Goal: Communication & Community: Answer question/provide support

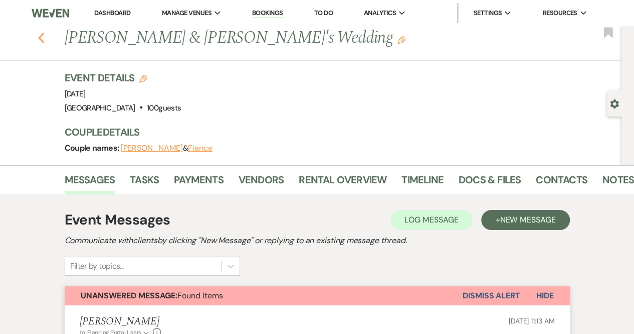
click at [45, 39] on icon "Previous" at bounding box center [42, 38] width 8 height 12
select select "8"
select select "5"
select select "8"
select select "10"
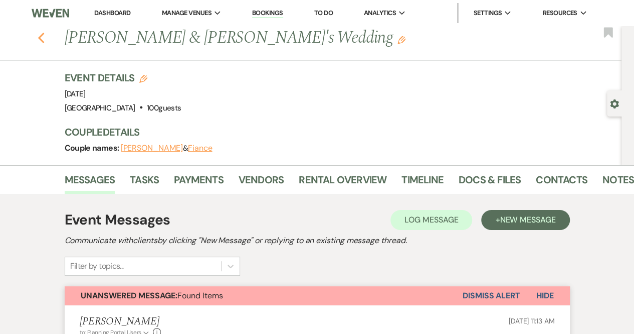
select select "8"
select select "5"
select select "8"
select select "5"
select select "8"
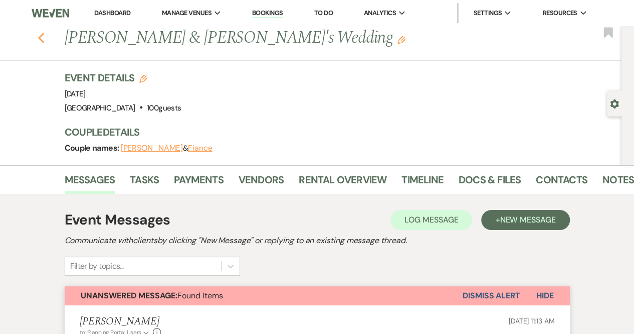
select select "5"
select select "8"
select select "5"
select select "8"
select select "5"
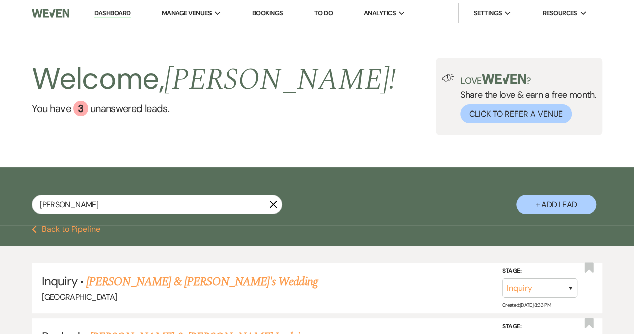
click at [113, 12] on link "Dashboard" at bounding box center [112, 14] width 36 height 10
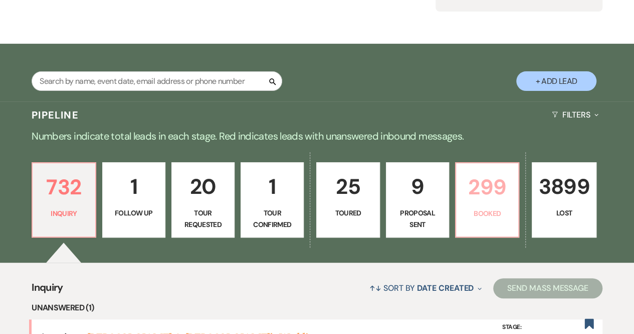
scroll to position [122, 0]
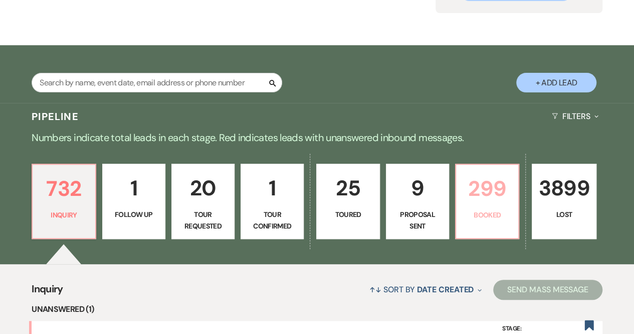
click at [494, 216] on p "Booked" at bounding box center [487, 214] width 50 height 11
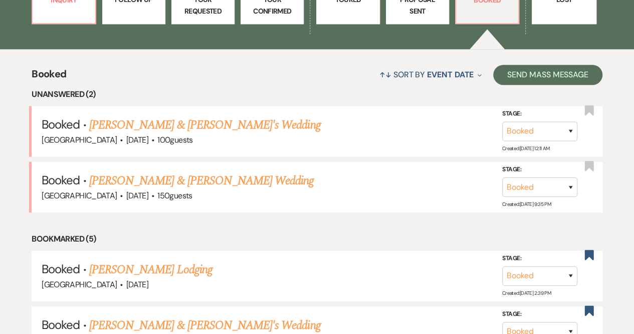
scroll to position [337, 0]
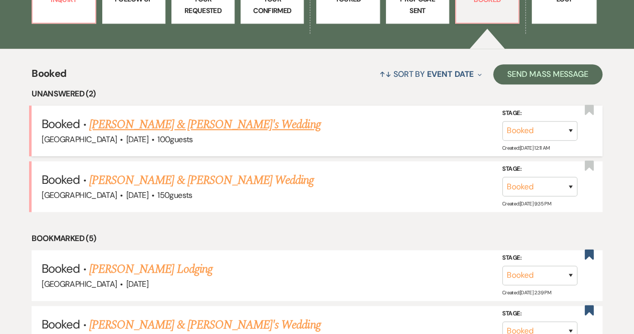
click at [209, 126] on link "Kennedy Osborne & Fiance's Wedding" at bounding box center [205, 124] width 232 height 18
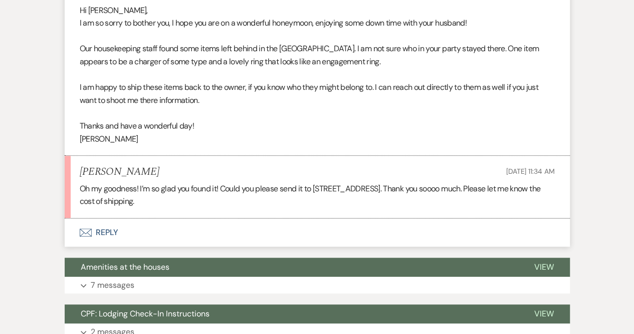
click at [95, 230] on button "Envelope Reply" at bounding box center [318, 232] width 506 height 28
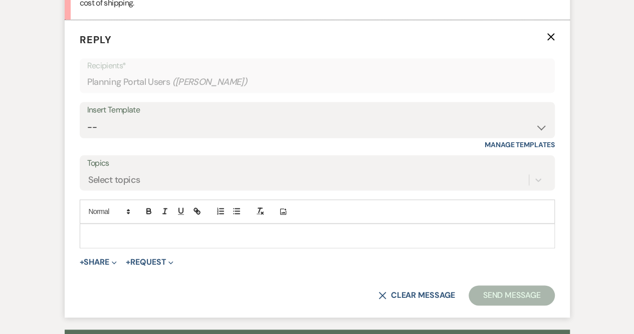
scroll to position [536, 0]
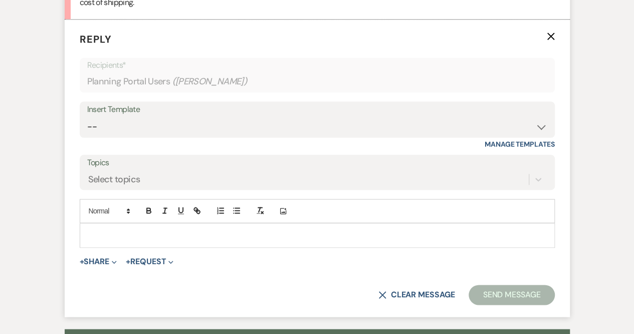
click at [95, 230] on p at bounding box center [317, 234] width 459 height 11
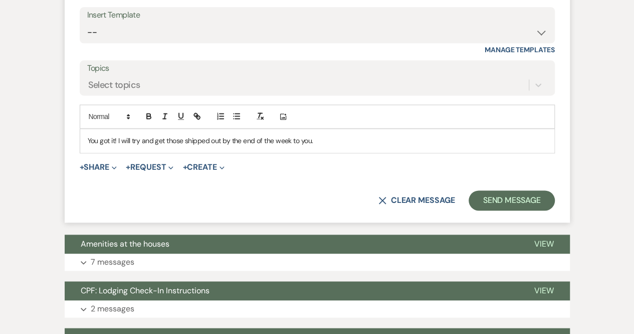
scroll to position [654, 0]
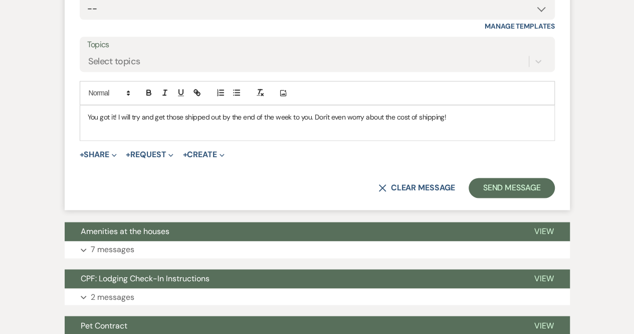
click at [454, 115] on p "You got it! I will try and get those shipped out by the end of the week to you.…" at bounding box center [317, 116] width 459 height 11
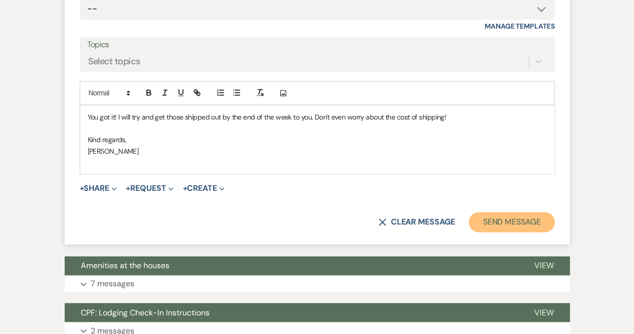
click at [498, 217] on button "Send Message" at bounding box center [512, 222] width 86 height 20
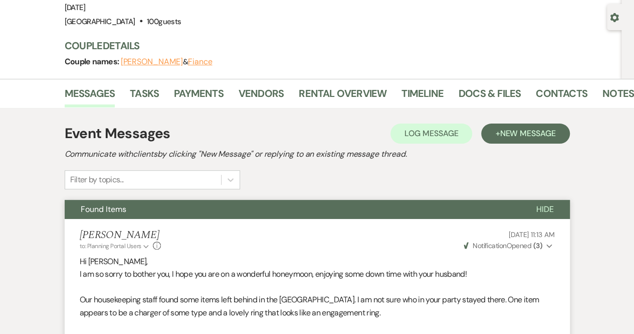
scroll to position [0, 0]
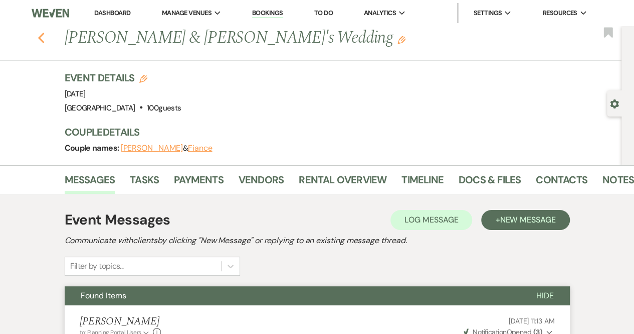
click at [43, 35] on icon "Previous" at bounding box center [42, 38] width 8 height 12
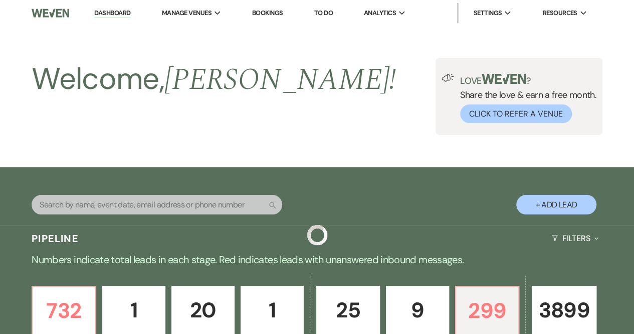
scroll to position [337, 0]
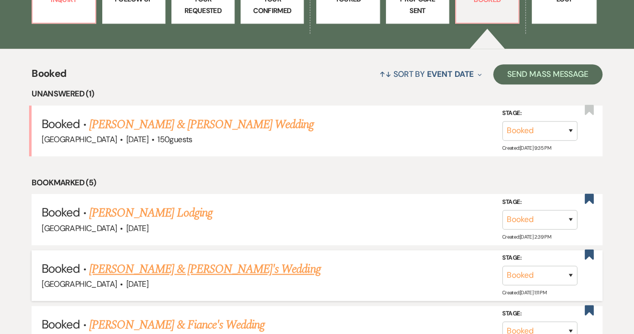
click at [203, 268] on link "Megan Stickley & Fiance's Wedding" at bounding box center [205, 269] width 232 height 18
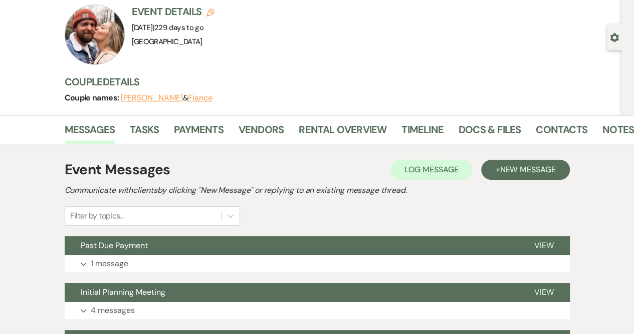
scroll to position [68, 0]
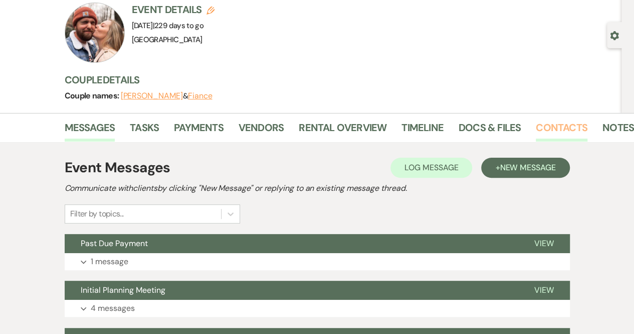
click at [570, 129] on link "Contacts" at bounding box center [562, 130] width 52 height 22
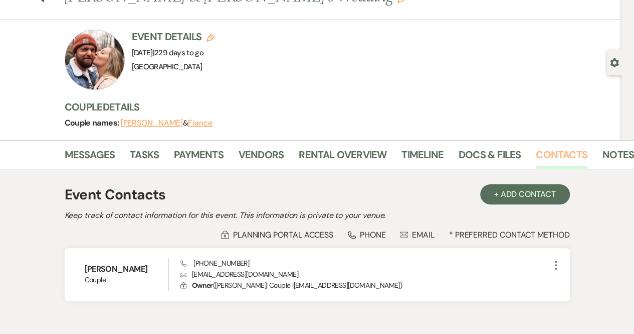
scroll to position [41, 0]
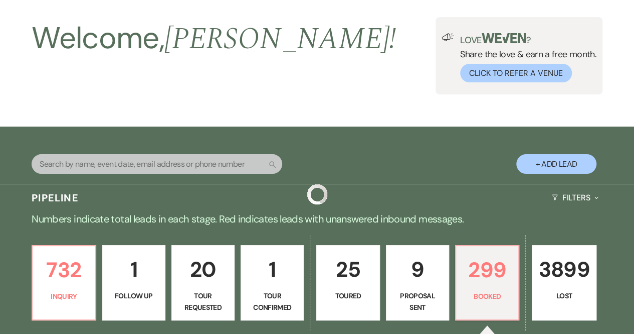
scroll to position [337, 0]
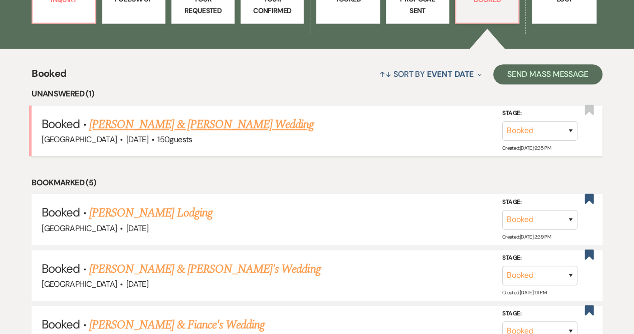
click at [173, 122] on link "Michaela Manning & Max Garrett's Wedding" at bounding box center [201, 124] width 225 height 18
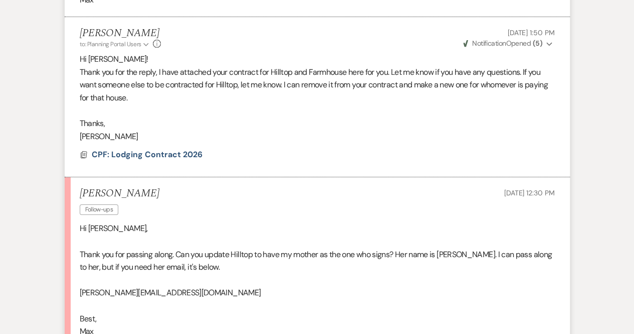
scroll to position [1816, 0]
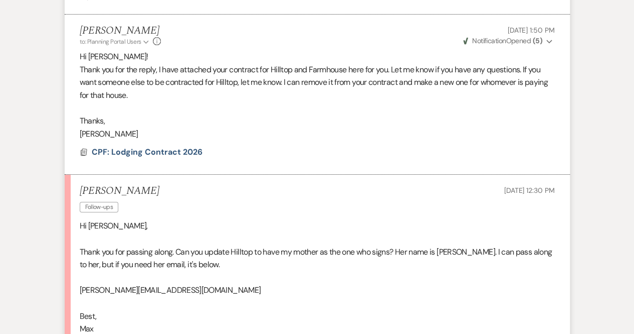
click at [437, 284] on p at bounding box center [317, 277] width 475 height 13
drag, startPoint x: 437, startPoint y: 289, endPoint x: 320, endPoint y: 300, distance: 118.4
click at [320, 296] on p "[PERSON_NAME][EMAIL_ADDRESS][DOMAIN_NAME]" at bounding box center [317, 289] width 475 height 13
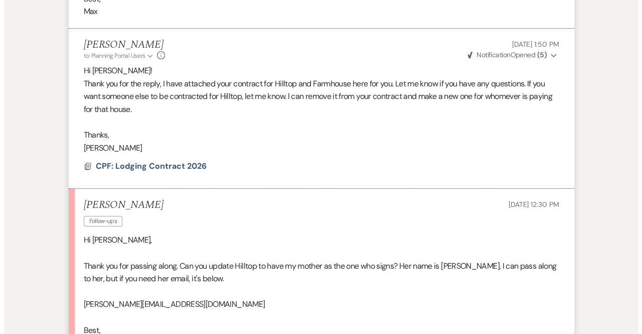
scroll to position [1802, 0]
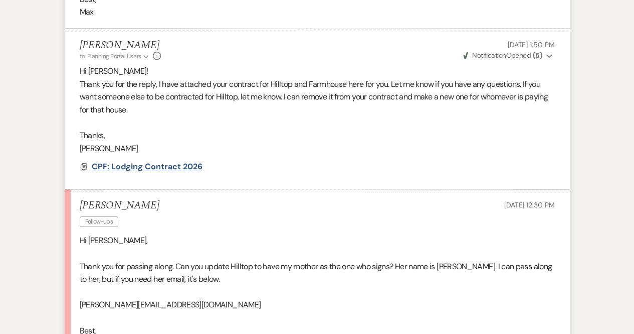
click at [163, 172] on span "CPF: Lodging Contract 2026" at bounding box center [147, 166] width 111 height 11
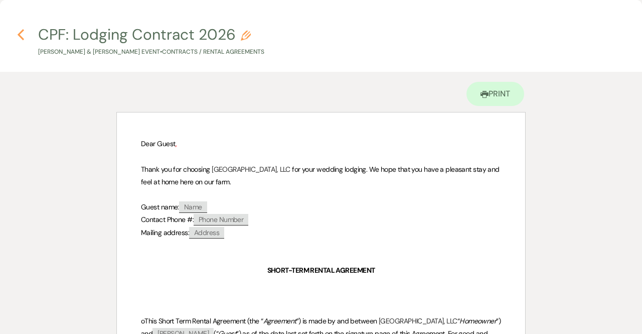
click at [19, 32] on icon "Previous" at bounding box center [21, 35] width 8 height 12
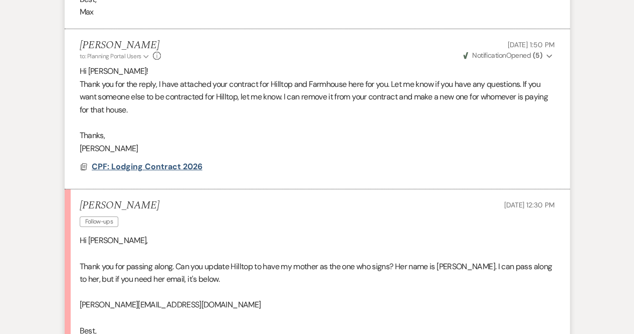
click at [157, 172] on span "CPF: Lodging Contract 2026" at bounding box center [147, 166] width 111 height 11
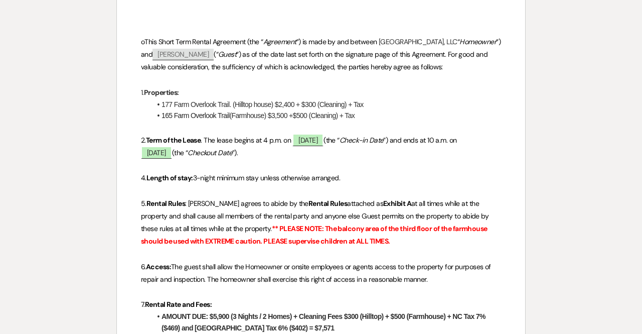
scroll to position [0, 0]
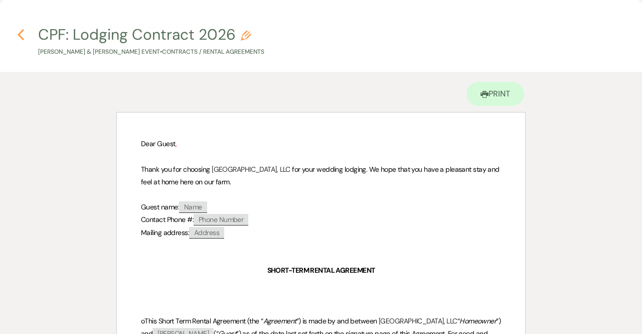
click at [20, 33] on use "button" at bounding box center [21, 34] width 7 height 11
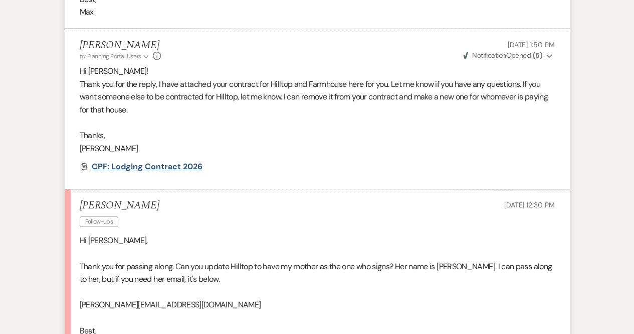
click at [163, 172] on span "CPF: Lodging Contract 2026" at bounding box center [147, 166] width 111 height 11
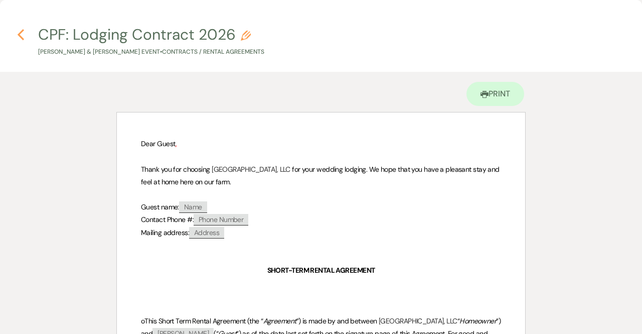
click at [19, 31] on icon "Previous" at bounding box center [21, 35] width 8 height 12
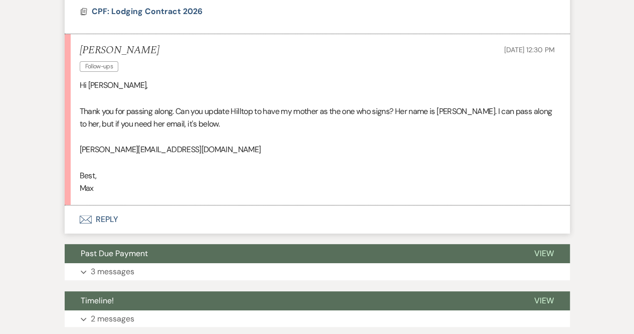
scroll to position [1958, 0]
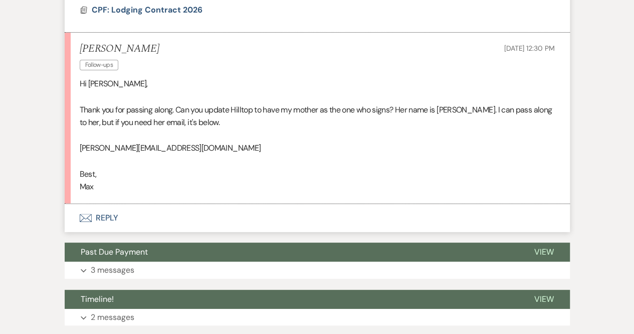
click at [117, 228] on button "Envelope Reply" at bounding box center [318, 218] width 506 height 28
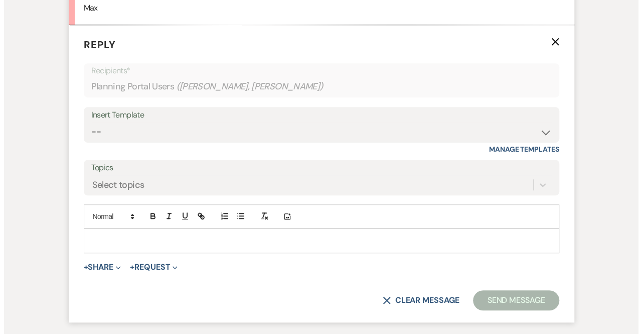
scroll to position [2154, 0]
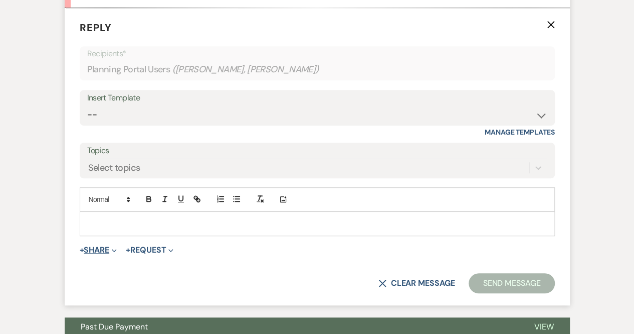
click at [112, 255] on span "Expand" at bounding box center [113, 249] width 8 height 11
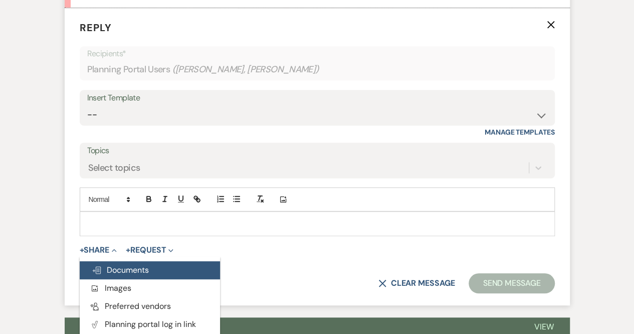
click at [114, 275] on span "Doc Upload Documents" at bounding box center [120, 269] width 57 height 11
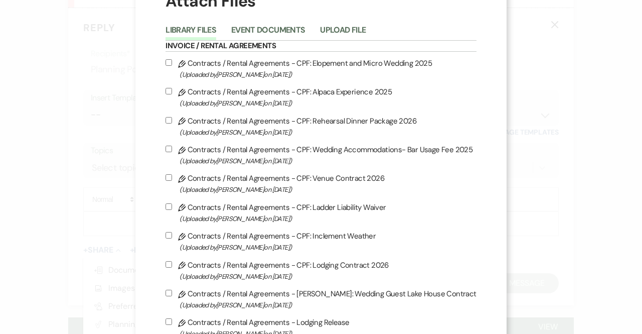
scroll to position [41, 0]
click at [168, 261] on input "Pencil Contracts / Rental Agreements - CPF: Lodging Contract 2026 (Uploaded by …" at bounding box center [169, 263] width 7 height 7
checkbox input "true"
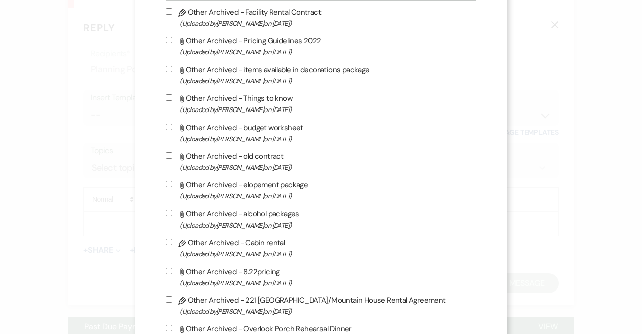
scroll to position [2764, 0]
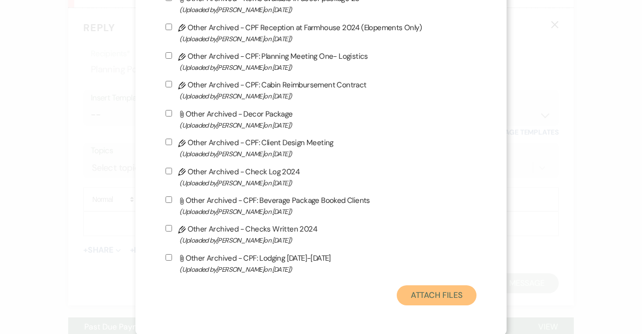
click at [444, 301] on button "Attach Files" at bounding box center [437, 295] width 80 height 20
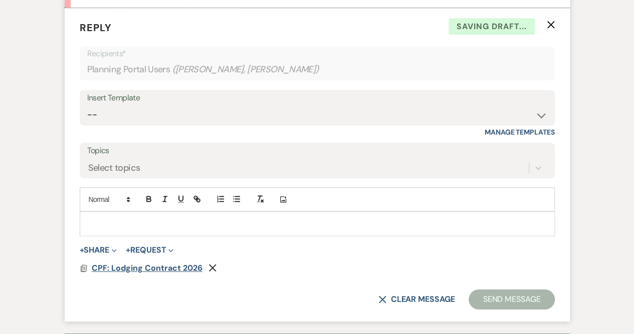
click at [143, 273] on span "CPF: Lodging Contract 2026" at bounding box center [147, 267] width 111 height 11
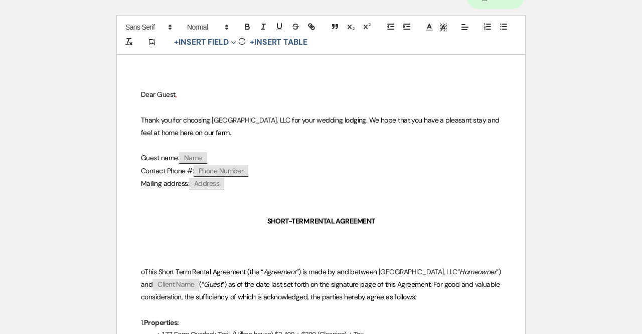
scroll to position [128, 0]
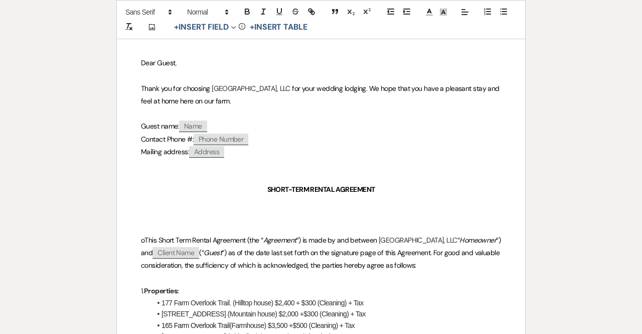
click at [199, 256] on span "Client Name" at bounding box center [175, 253] width 47 height 12
select select "client"
select select "custom_placeholder"
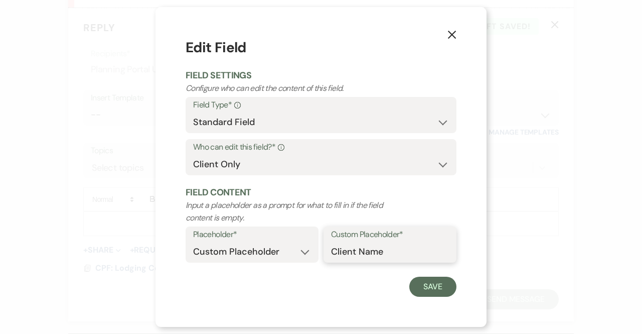
drag, startPoint x: 384, startPoint y: 253, endPoint x: 237, endPoint y: 259, distance: 147.1
click at [237, 259] on div "Placeholder* Custom Placeholder Date Time Name Location Venue Name Type Number …" at bounding box center [321, 247] width 271 height 42
type input "Max Garrett"
click at [438, 288] on button "Save" at bounding box center [432, 286] width 47 height 20
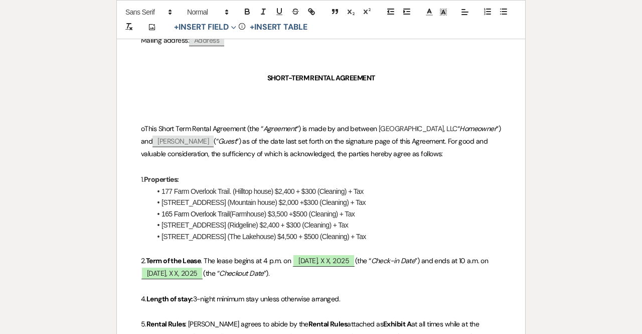
scroll to position [241, 0]
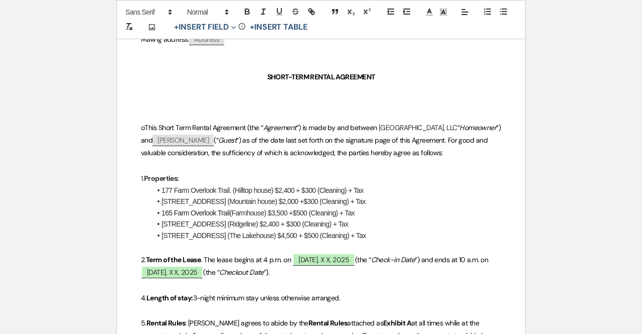
drag, startPoint x: 371, startPoint y: 198, endPoint x: 141, endPoint y: 189, distance: 229.9
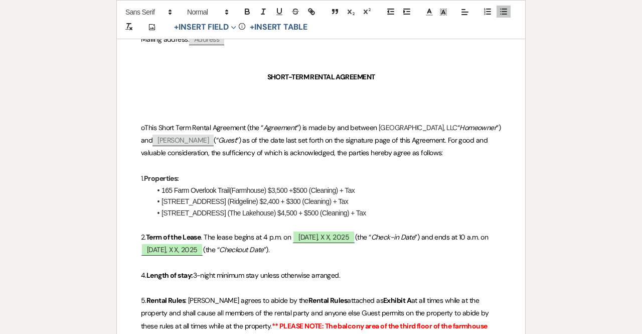
drag, startPoint x: 381, startPoint y: 215, endPoint x: 137, endPoint y: 201, distance: 244.6
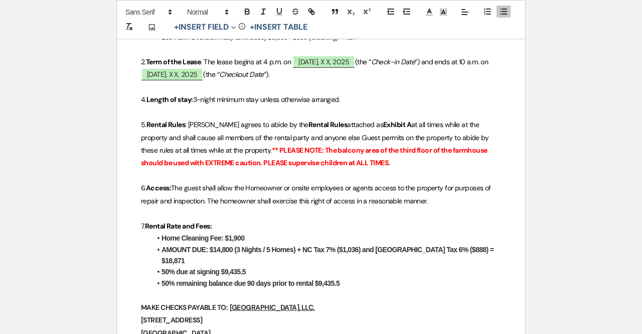
scroll to position [425, 0]
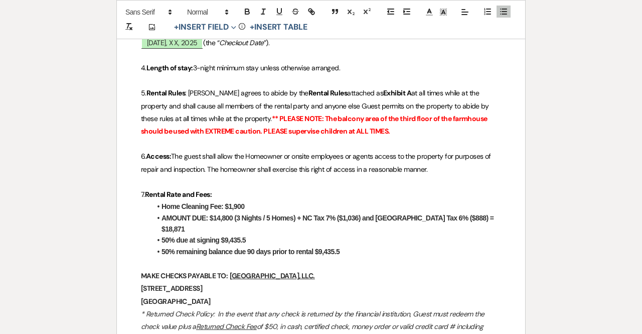
drag, startPoint x: 248, startPoint y: 204, endPoint x: 135, endPoint y: 203, distance: 112.4
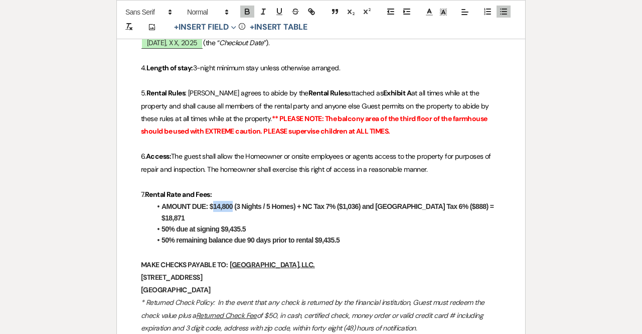
drag, startPoint x: 232, startPoint y: 203, endPoint x: 212, endPoint y: 203, distance: 20.6
click at [212, 203] on strong "AMOUNT DUE: $14,800 (3 Nights / 5 Homes) + NC Tax 7% ($1,036) and [GEOGRAPHIC_D…" at bounding box center [329, 211] width 334 height 19
click at [296, 205] on strong "AMOUNT DUE: $3,500 (3 Nights / 1 Home) + NC Tax 7% ($1,036) and Jackson County …" at bounding box center [325, 211] width 327 height 19
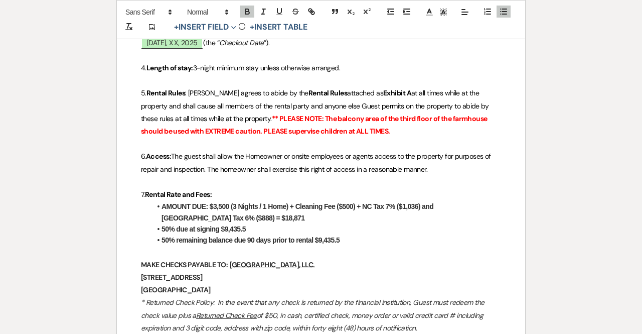
click at [418, 204] on strong "AMOUNT DUE: $3,500 (3 Nights / 1 Home) + Cleaning Fee ($500) + NC Tax 7% ($1,03…" at bounding box center [298, 211] width 273 height 19
click at [177, 214] on strong "AMOUNT DUE: $3,500 (3 Nights / 1 Home) + Cleaning Fee ($500) + NC Tax 7% ($) an…" at bounding box center [328, 211] width 333 height 19
click at [205, 216] on li "AMOUNT DUE: $3,500 (3 Nights / 1 Home) + Cleaning Fee ($500) + NC Tax 7% ($) an…" at bounding box center [326, 212] width 350 height 23
click at [401, 203] on strong "AMOUNT DUE: $3,500 (3 Nights / 1 Home) + Cleaning Fee ($500) + NC Tax 7% ($) an…" at bounding box center [328, 211] width 333 height 19
click at [178, 216] on strong "AMOUNT DUE: $3,500 (3 Nights / 1 Home) + Cleaning Fee ($500) + NC Tax 7% ($280)…" at bounding box center [328, 211] width 332 height 19
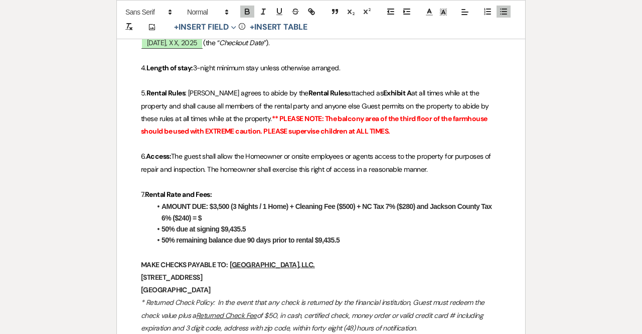
click at [215, 215] on li "AMOUNT DUE: $3,500 (3 Nights / 1 Home) + Cleaning Fee ($500) + NC Tax 7% ($280)…" at bounding box center [326, 212] width 350 height 23
drag, startPoint x: 260, startPoint y: 225, endPoint x: 223, endPoint y: 225, distance: 37.1
click at [223, 225] on li "50% due at signing $9,435.5" at bounding box center [326, 228] width 350 height 11
click at [346, 239] on li "50% remaining balance due 90 days prior to rental $9,435.5" at bounding box center [326, 239] width 350 height 11
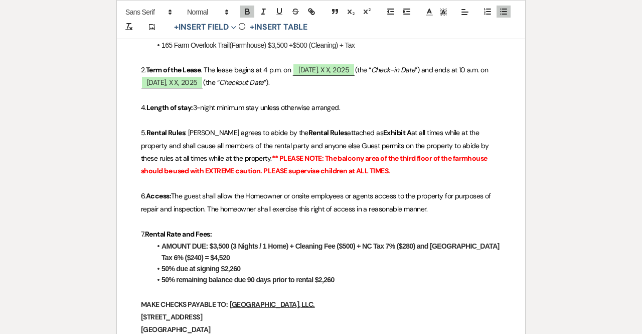
scroll to position [386, 0]
click at [330, 63] on span "[DATE], X X, 2025" at bounding box center [323, 69] width 62 height 13
select select "owner"
select select "custom_placeholder"
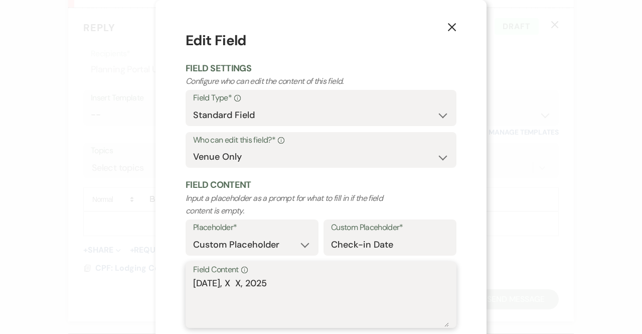
drag, startPoint x: 285, startPoint y: 283, endPoint x: 231, endPoint y: 280, distance: 54.3
click at [231, 280] on textarea "[DATE], X X, 2025" at bounding box center [321, 301] width 256 height 50
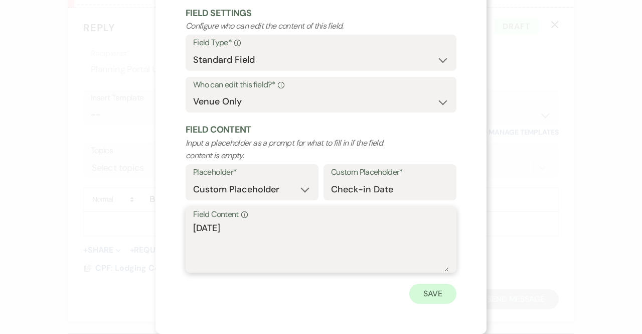
type textarea "[DATE]"
click at [429, 288] on button "Save" at bounding box center [432, 293] width 47 height 20
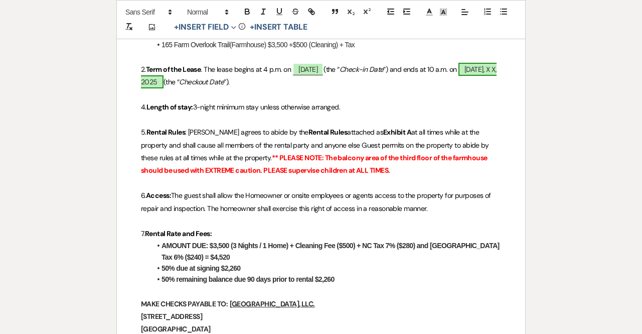
click at [208, 85] on span "[DATE], X X, 2025" at bounding box center [319, 76] width 356 height 26
select select "owner"
select select "custom_placeholder"
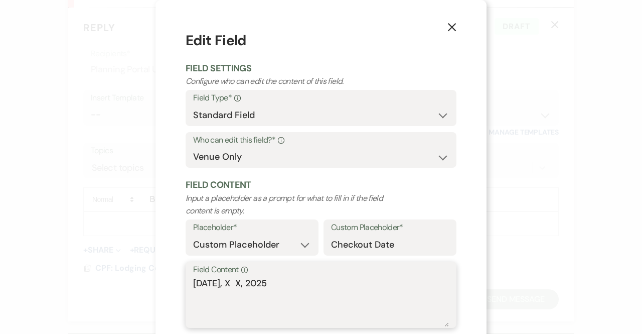
drag, startPoint x: 269, startPoint y: 280, endPoint x: 223, endPoint y: 278, distance: 45.7
click at [223, 278] on textarea "[DATE], X X, 2025" at bounding box center [321, 301] width 256 height 50
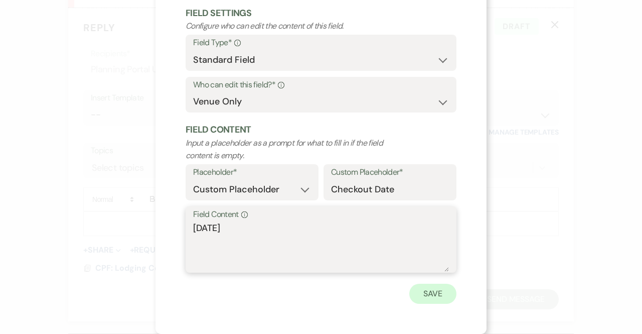
type textarea "[DATE]"
click at [420, 290] on button "Save" at bounding box center [432, 293] width 47 height 20
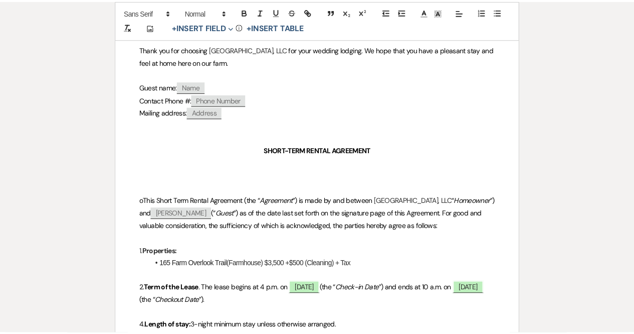
scroll to position [0, 0]
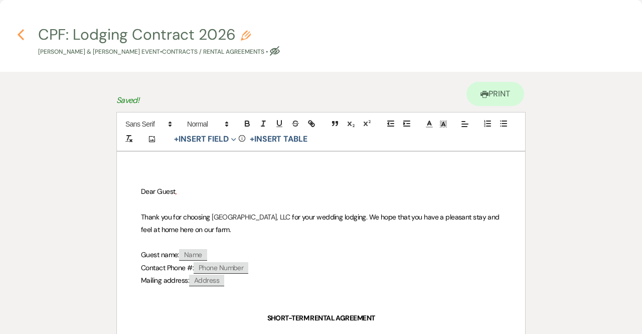
click at [19, 40] on icon "Previous" at bounding box center [21, 35] width 8 height 12
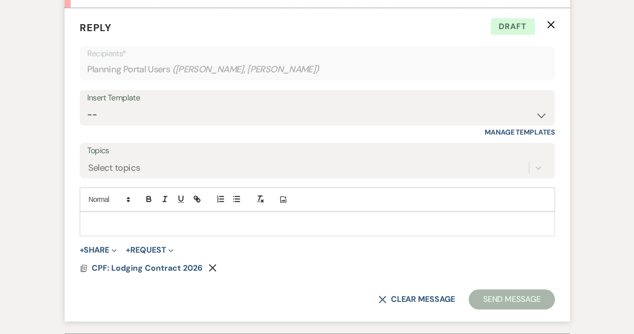
click at [113, 229] on p at bounding box center [317, 223] width 459 height 11
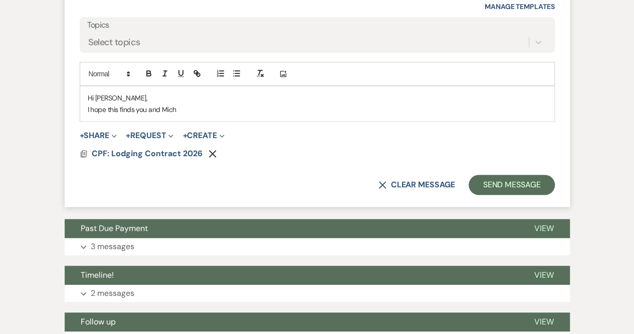
scroll to position [2280, 0]
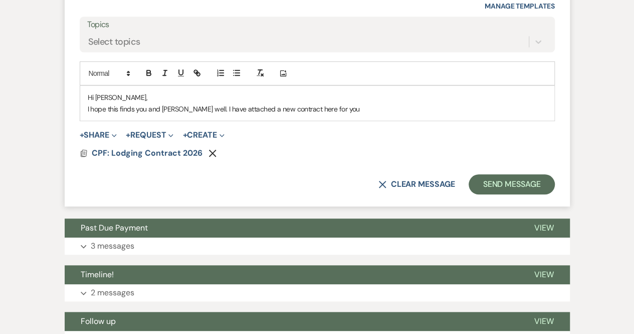
drag, startPoint x: 119, startPoint y: 263, endPoint x: 338, endPoint y: 122, distance: 259.7
click at [338, 114] on p "I hope this finds you and Michaela well. I have attached a new contract here fo…" at bounding box center [317, 108] width 459 height 11
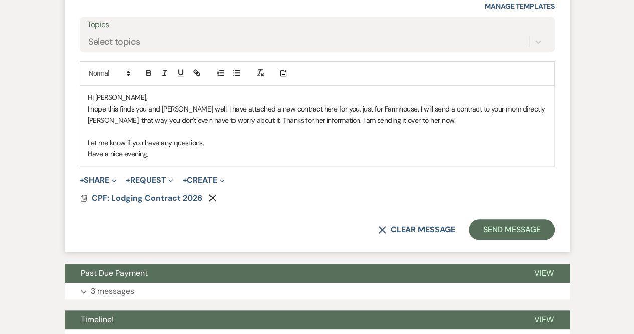
click at [204, 148] on p "Let me know if you have any questions," at bounding box center [317, 142] width 459 height 11
click at [151, 159] on p "Have a nice evening," at bounding box center [317, 153] width 459 height 11
click at [207, 148] on p "Let me know if you have any questions!" at bounding box center [317, 142] width 459 height 11
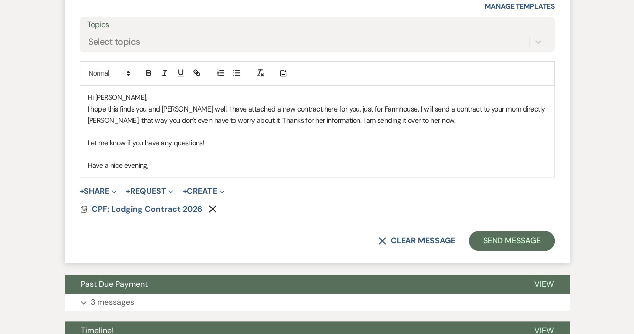
click at [158, 171] on p "Have a nice evening," at bounding box center [317, 164] width 459 height 11
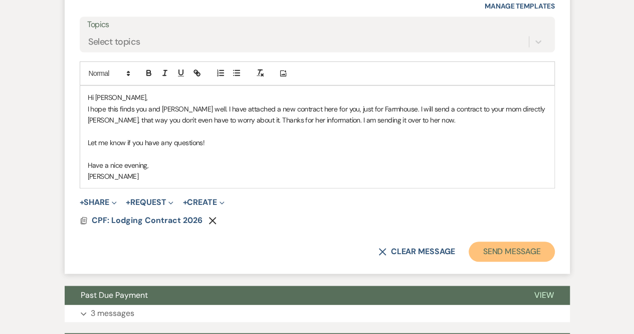
click at [511, 260] on button "Send Message" at bounding box center [512, 251] width 86 height 20
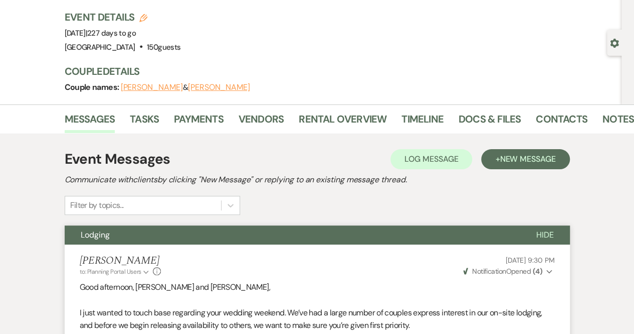
scroll to position [0, 0]
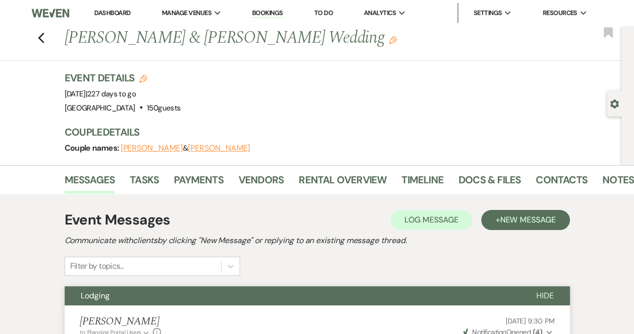
click at [60, 14] on img at bounding box center [50, 13] width 37 height 21
click at [45, 33] on icon "Previous" at bounding box center [42, 38] width 8 height 12
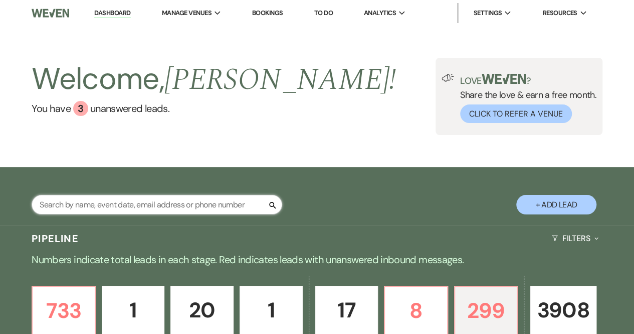
click at [117, 201] on input "text" at bounding box center [157, 205] width 251 height 20
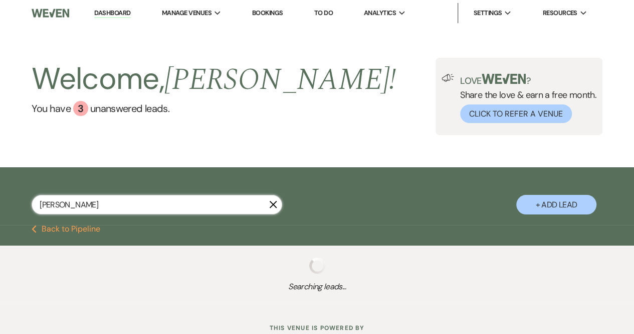
type input "Matth"
select select "8"
select select "6"
select select "8"
select select "5"
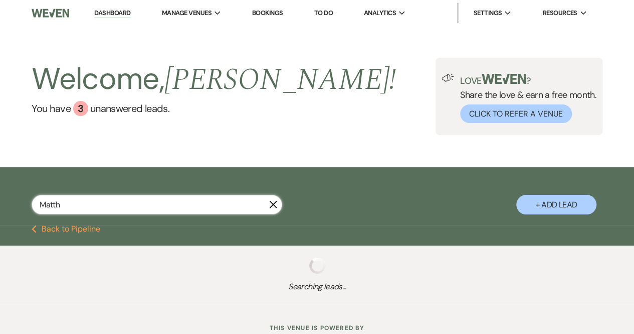
select select "8"
select select "5"
select select "8"
select select "5"
select select "8"
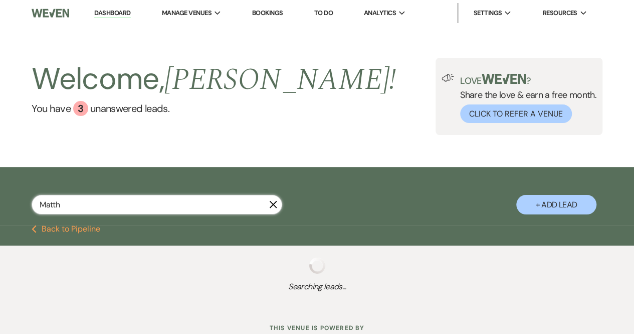
select select "5"
select select "8"
select select "5"
select select "8"
select select "5"
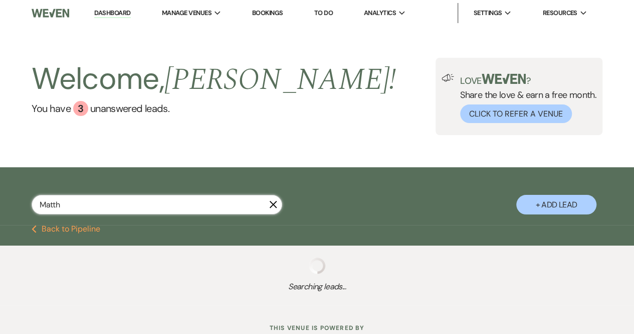
select select "8"
select select "5"
select select "8"
select select "5"
select select "8"
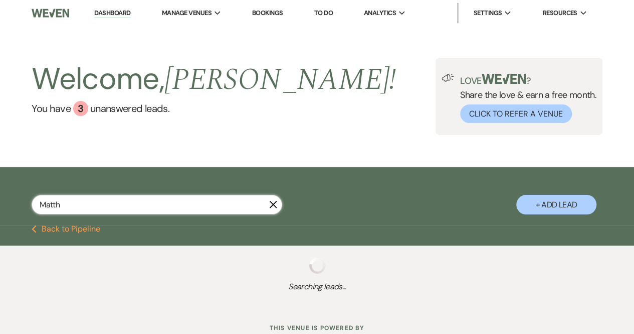
select select "5"
select select "8"
select select "5"
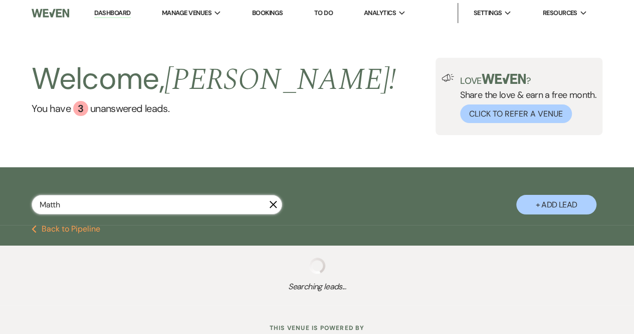
select select "8"
select select "5"
select select "8"
select select "5"
select select "8"
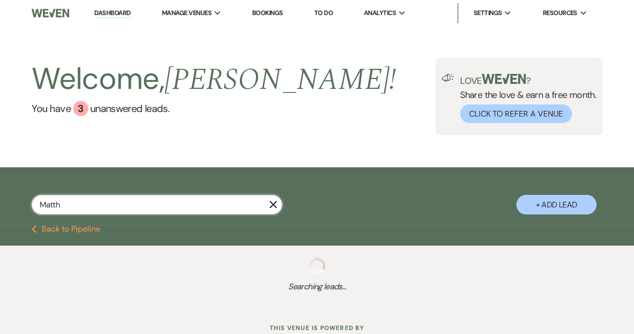
select select "5"
select select "8"
select select "4"
select select "8"
select select "5"
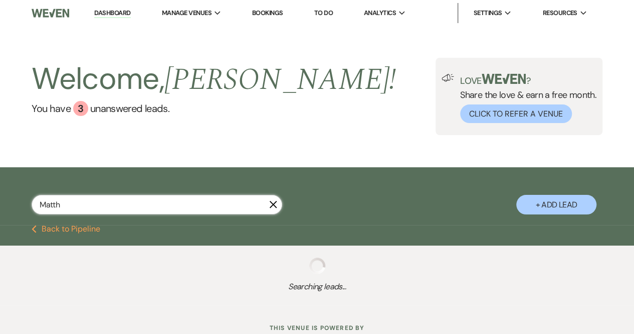
select select "8"
select select "5"
select select "8"
select select "5"
select select "8"
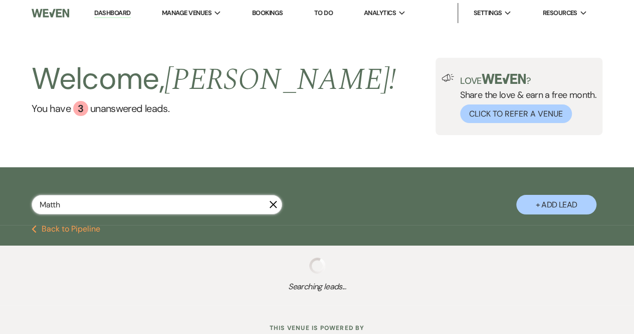
select select "5"
select select "8"
select select "5"
select select "8"
select select "5"
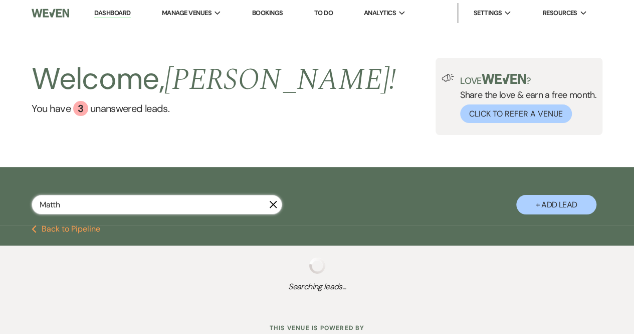
select select "8"
select select "5"
select select "8"
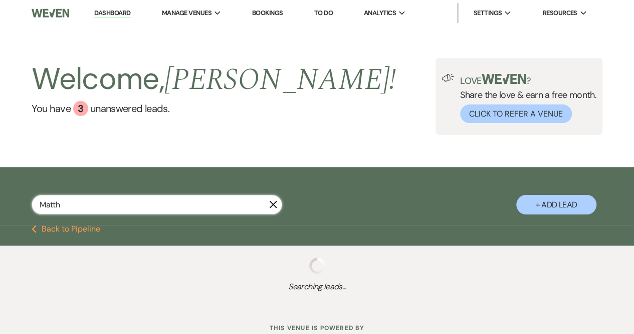
select select "8"
select select "5"
select select "8"
select select "5"
select select "8"
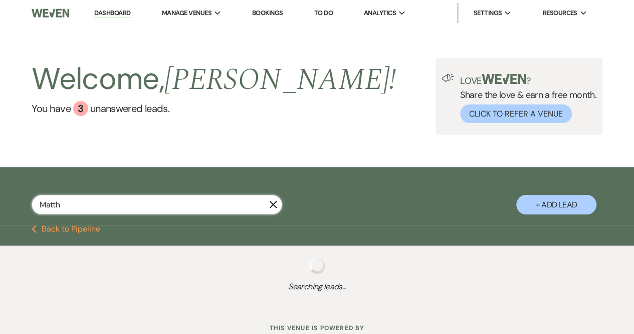
select select "6"
select select "8"
select select "5"
select select "8"
select select "5"
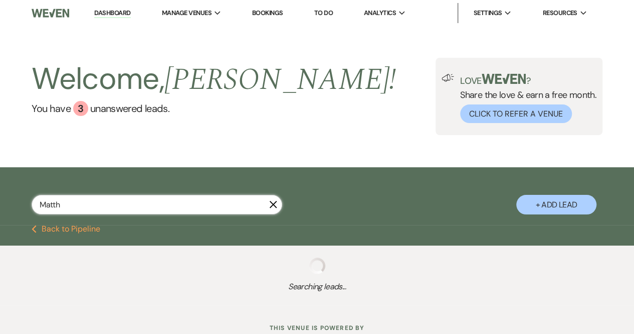
select select "8"
select select "5"
select select "8"
select select "5"
select select "8"
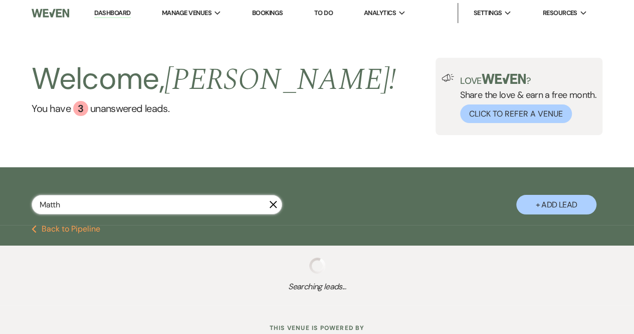
select select "5"
select select "8"
select select "5"
select select "8"
select select "6"
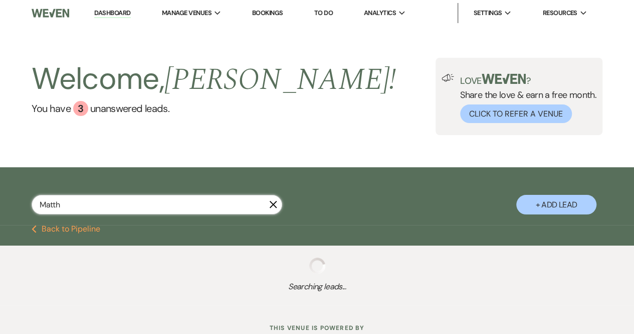
select select "8"
select select "5"
select select "8"
select select "5"
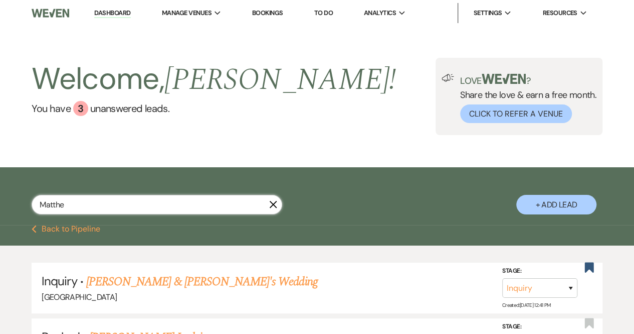
type input "Matthew"
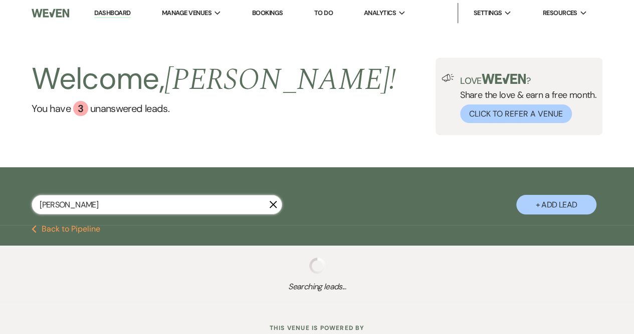
select select "8"
select select "5"
select select "8"
select select "5"
select select "8"
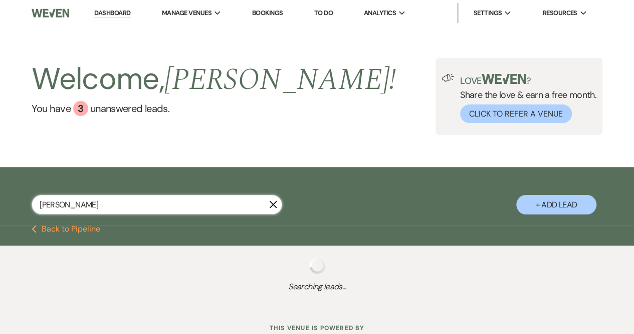
select select "5"
select select "8"
select select "5"
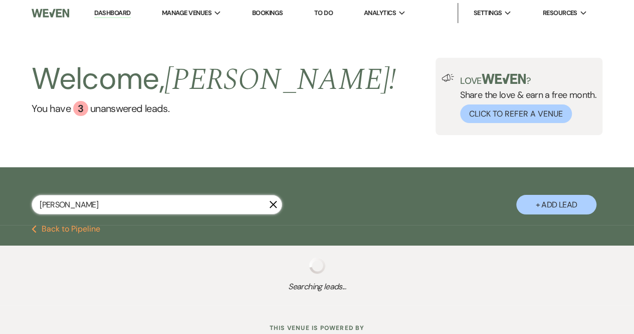
select select "8"
select select "5"
select select "8"
select select "5"
select select "8"
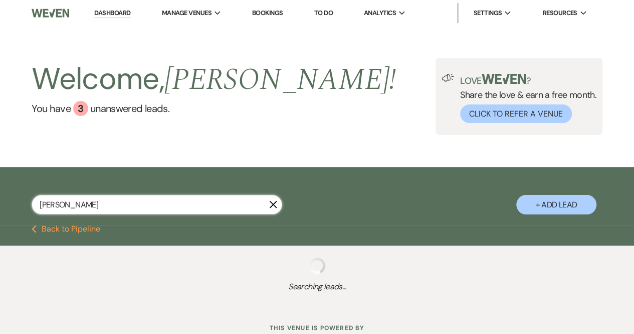
select select "4"
select select "8"
select select "5"
select select "8"
select select "5"
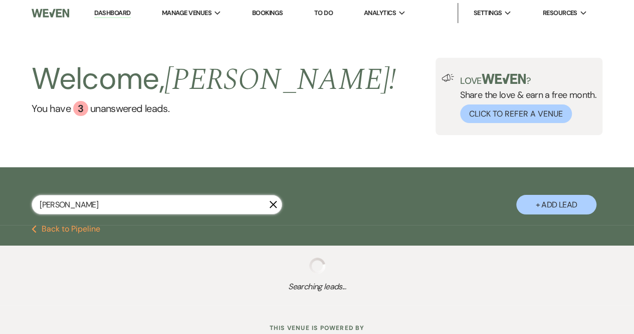
select select "8"
select select "5"
select select "8"
select select "5"
select select "8"
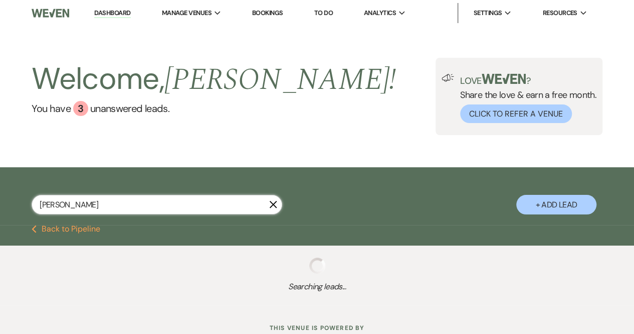
select select "5"
select select "8"
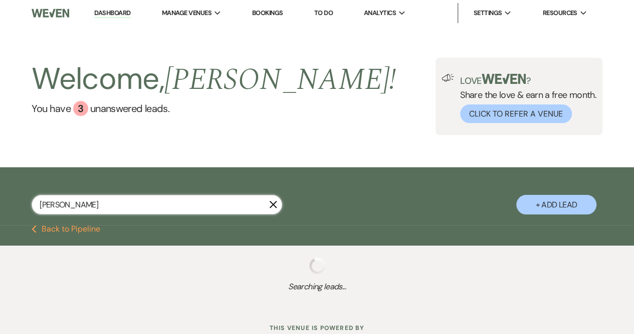
select select "5"
select select "8"
select select "6"
select select "8"
select select "5"
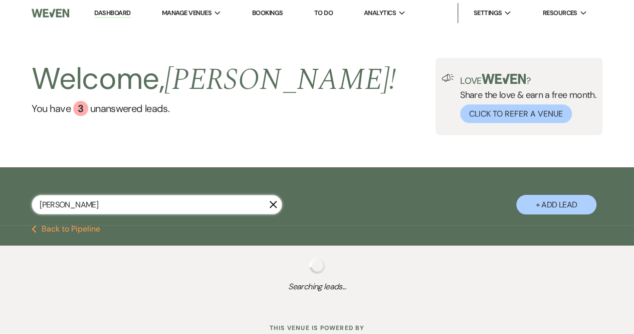
select select "8"
select select "6"
select select "8"
select select "5"
select select "8"
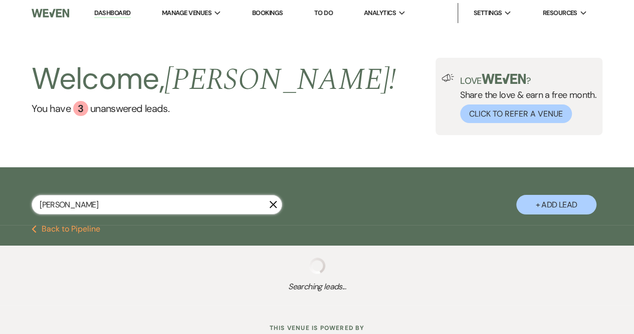
select select "5"
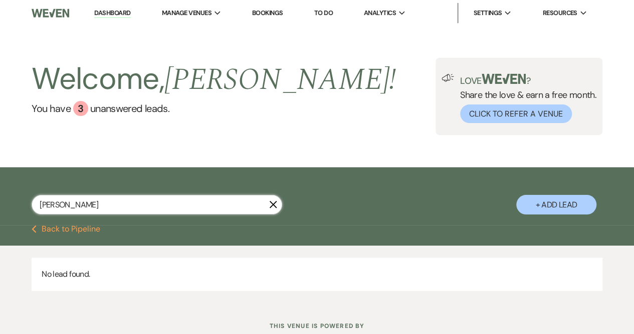
type input "Matthew"
select select "8"
select select "5"
select select "8"
select select "5"
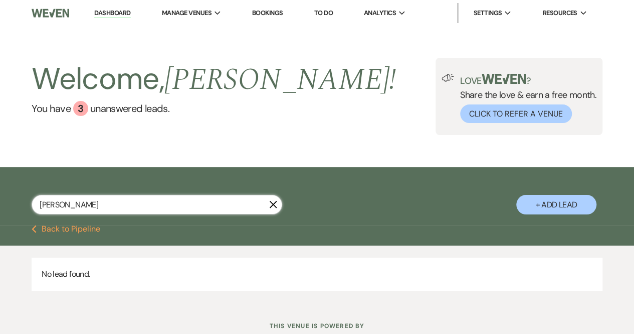
select select "8"
select select "5"
select select "8"
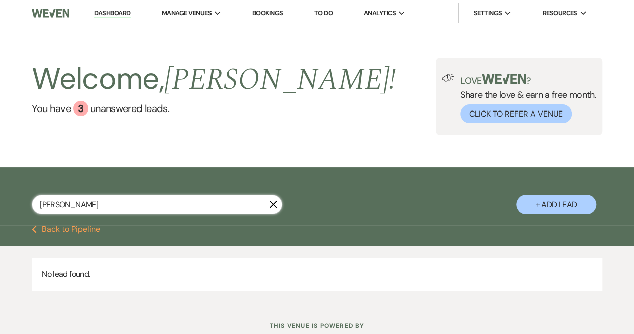
select select "5"
select select "8"
select select "5"
select select "8"
select select "5"
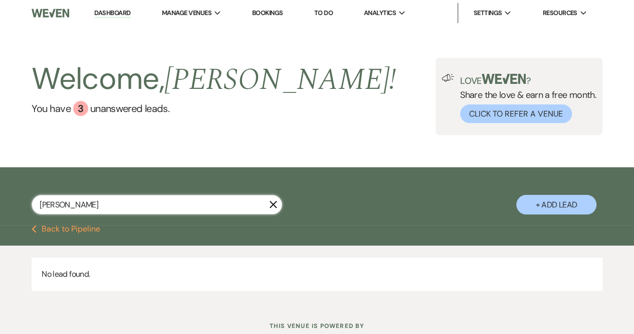
select select "8"
select select "4"
select select "8"
select select "5"
select select "8"
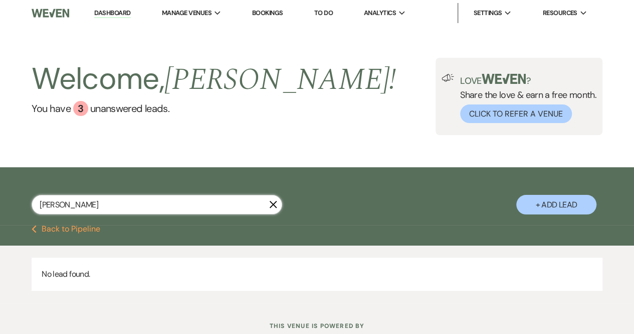
select select "5"
select select "8"
select select "5"
select select "8"
select select "5"
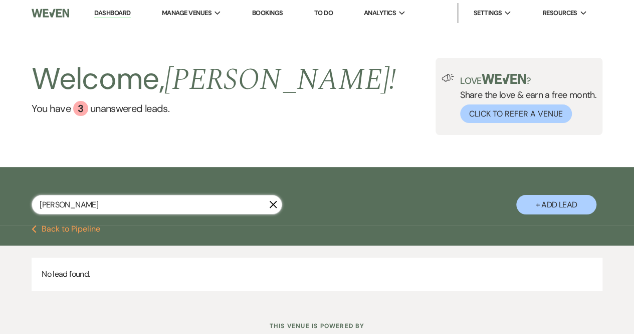
select select "8"
select select "5"
select select "8"
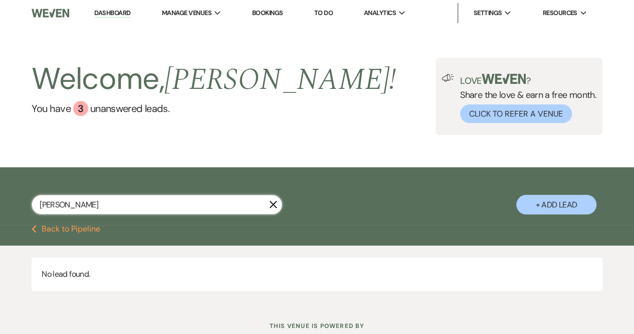
select select "8"
select select "5"
select select "8"
select select "6"
select select "8"
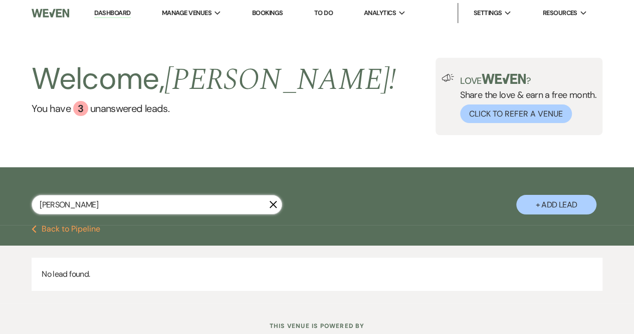
select select "5"
select select "8"
select select "6"
select select "8"
select select "5"
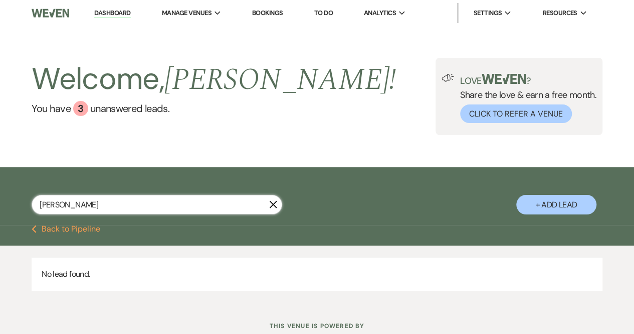
select select "8"
select select "5"
type input "Matthew"
select select "8"
select select "5"
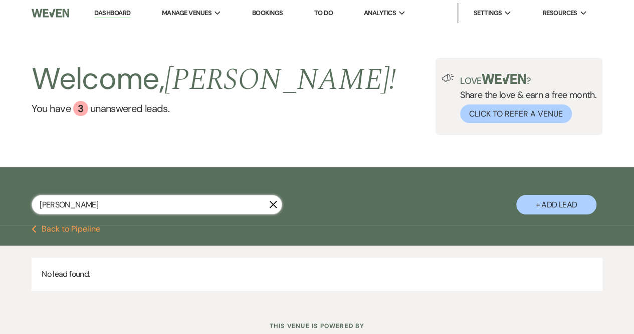
select select "8"
select select "5"
select select "8"
select select "5"
select select "8"
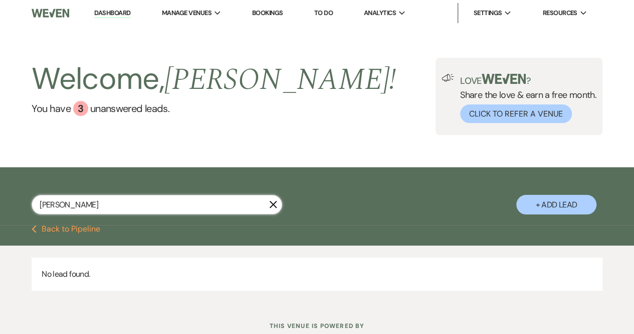
select select "8"
select select "5"
select select "8"
select select "5"
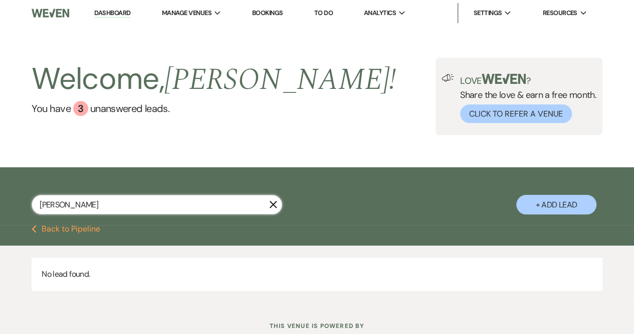
select select "8"
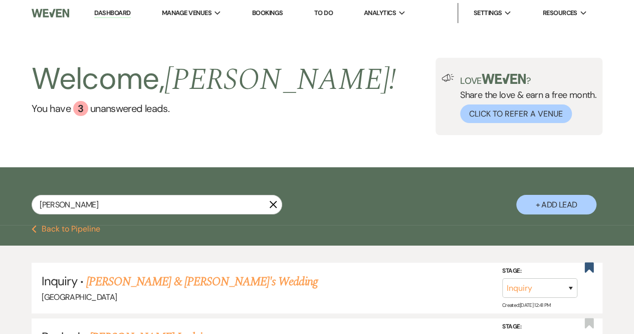
click at [550, 207] on button "+ Add Lead" at bounding box center [557, 205] width 80 height 20
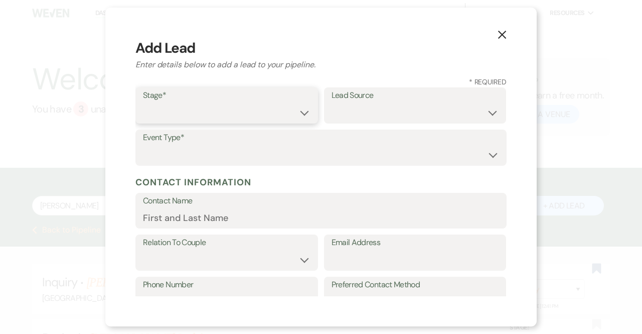
click at [184, 105] on select "Inquiry Follow Up Tour Requested Tour Confirmed Toured Proposal Sent Booked Lost" at bounding box center [227, 113] width 168 height 20
click at [143, 103] on select "Inquiry Follow Up Tour Requested Tour Confirmed Toured Proposal Sent Booked Lost" at bounding box center [227, 113] width 168 height 20
click at [347, 110] on select "Weven Venue Website Instagram Facebook Pinterest Google The Knot Wedding Wire H…" at bounding box center [416, 113] width 168 height 20
click at [332, 103] on select "Weven Venue Website Instagram Facebook Pinterest Google The Knot Wedding Wire H…" at bounding box center [416, 113] width 168 height 20
click at [224, 144] on label "Event Type*" at bounding box center [321, 137] width 356 height 15
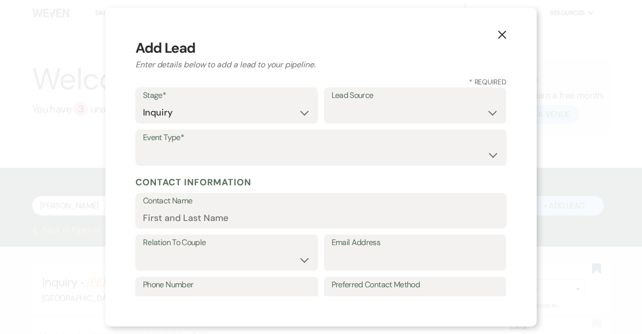
click at [224, 144] on label "Event Type*" at bounding box center [321, 137] width 356 height 15
click at [221, 158] on select "Wedding Anniversary Party Baby Shower Bachelorette / Bachelor Party Birthday Pa…" at bounding box center [321, 155] width 356 height 20
click at [143, 145] on select "Wedding Anniversary Party Baby Shower Bachelorette / Bachelor Party Birthday Pa…" at bounding box center [321, 155] width 356 height 20
click at [189, 222] on input "Contact Name" at bounding box center [321, 218] width 356 height 20
click at [238, 259] on select "Couple Planner Parent of Couple Family Member Friend Other" at bounding box center [227, 260] width 168 height 20
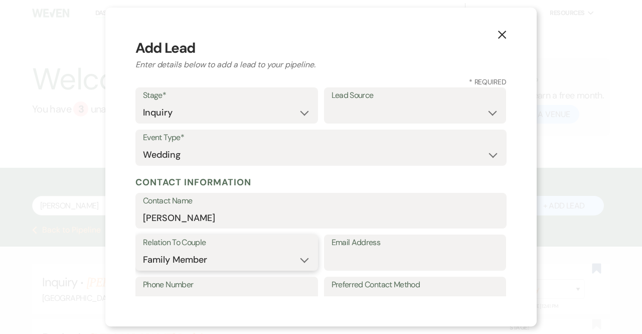
click at [143, 250] on select "Couple Planner Parent of Couple Family Member Friend Other" at bounding box center [227, 260] width 168 height 20
click at [207, 262] on select "Couple Planner Parent of Couple Family Member Friend Other" at bounding box center [227, 260] width 168 height 20
click at [367, 258] on input "Email Address" at bounding box center [416, 260] width 168 height 20
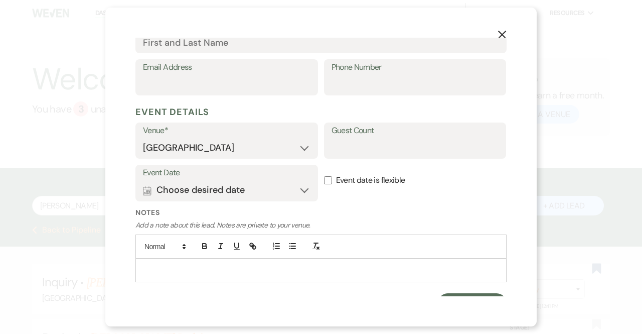
scroll to position [458, 0]
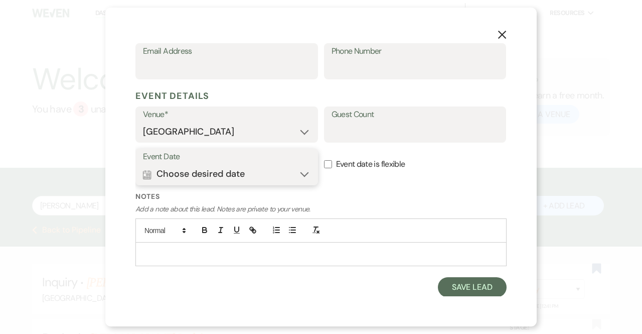
click at [207, 176] on button "Calendar Choose desired date Expand" at bounding box center [227, 174] width 168 height 20
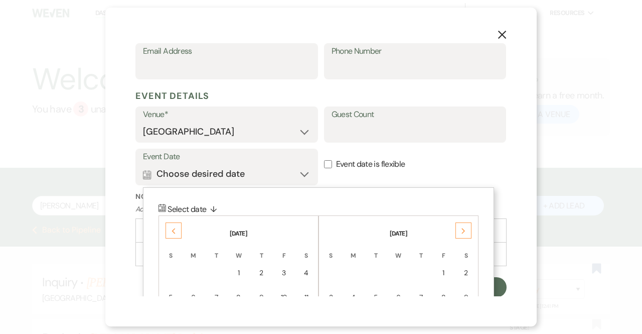
click at [467, 231] on div "Next" at bounding box center [463, 230] width 16 height 16
click at [465, 272] on div "4" at bounding box center [466, 272] width 9 height 11
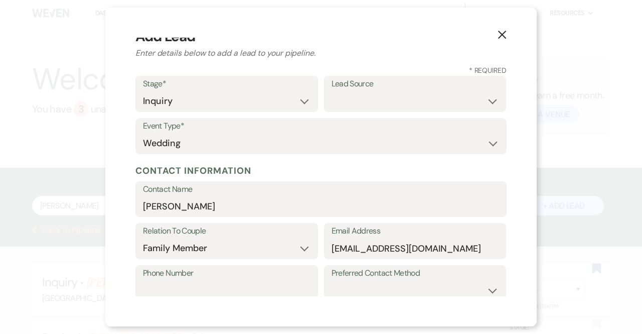
scroll to position [3, 0]
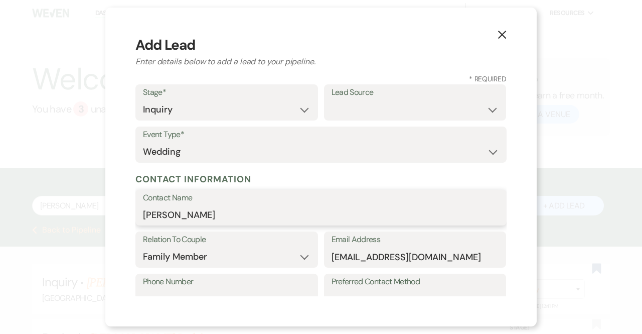
click at [236, 215] on input "Matthew Watford" at bounding box center [321, 215] width 356 height 20
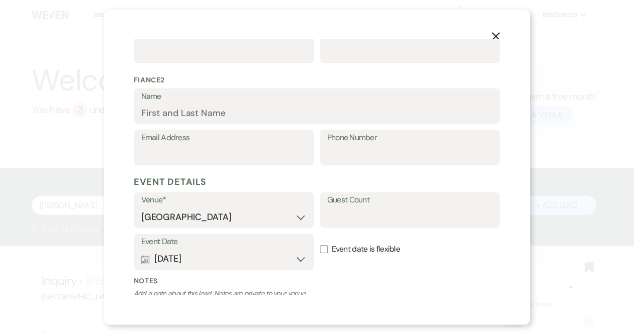
scroll to position [458, 0]
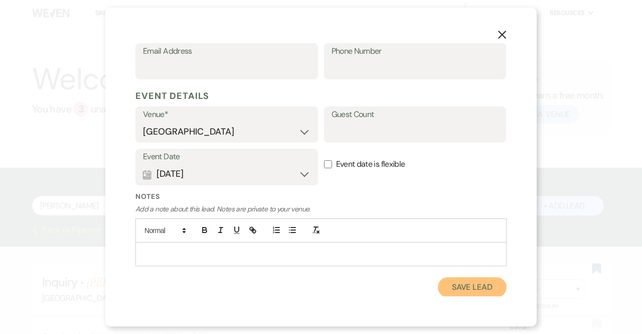
click at [457, 285] on button "Save Lead" at bounding box center [472, 287] width 69 height 20
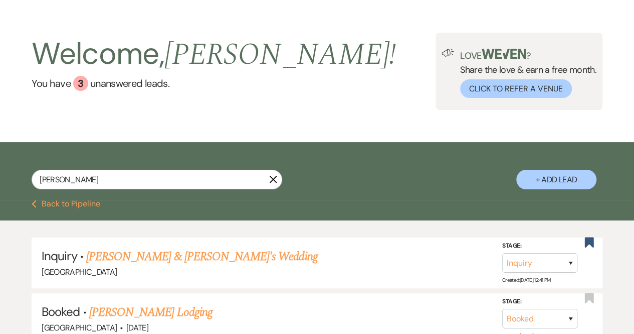
scroll to position [0, 0]
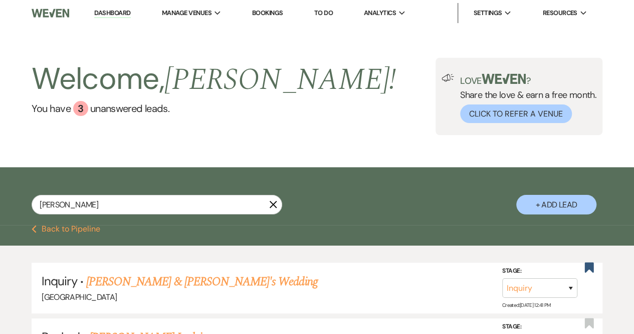
click at [111, 11] on link "Dashboard" at bounding box center [112, 14] width 36 height 10
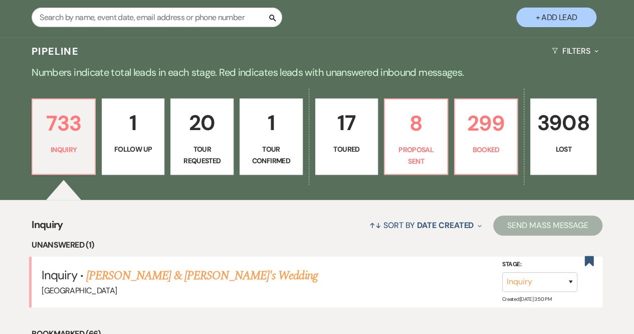
scroll to position [189, 0]
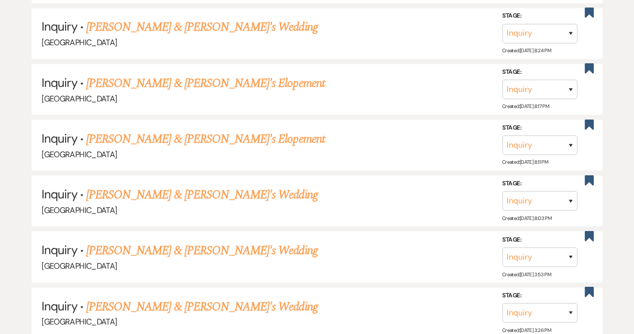
click at [229, 267] on div "[GEOGRAPHIC_DATA]" at bounding box center [317, 265] width 551 height 13
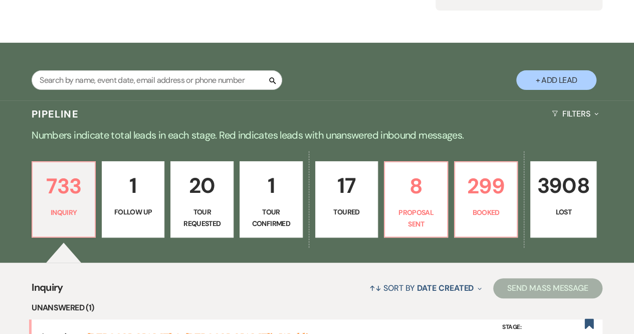
scroll to position [110, 0]
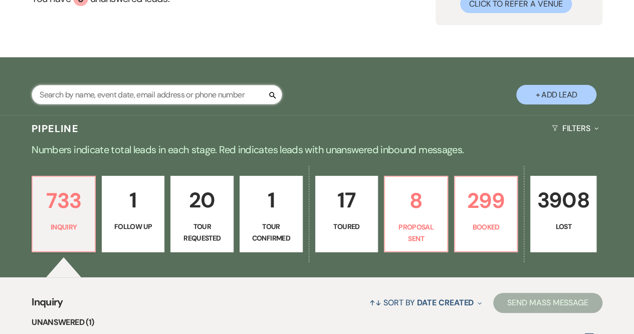
click at [115, 91] on input "text" at bounding box center [157, 95] width 251 height 20
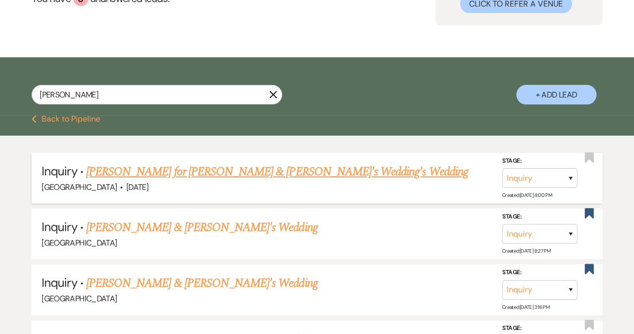
click at [148, 172] on link "[PERSON_NAME] for [PERSON_NAME] & [PERSON_NAME]'s Wedding's Wedding" at bounding box center [277, 172] width 382 height 18
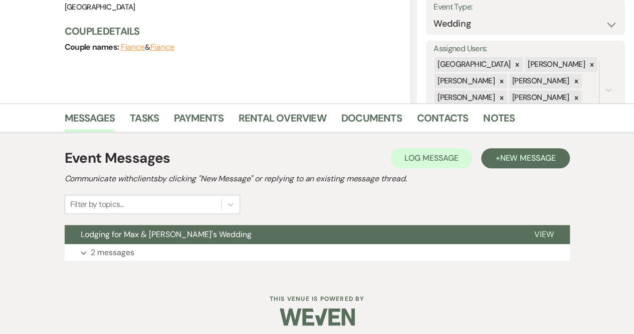
scroll to position [154, 0]
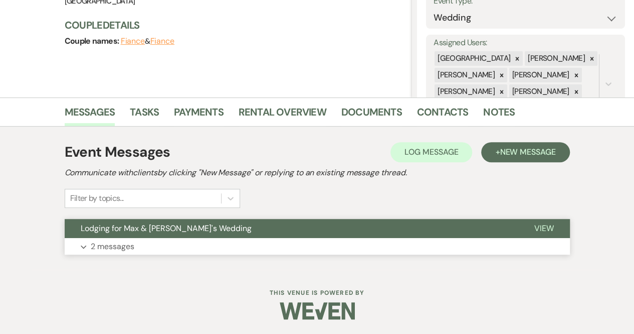
click at [169, 243] on button "Expand 2 messages" at bounding box center [318, 246] width 506 height 17
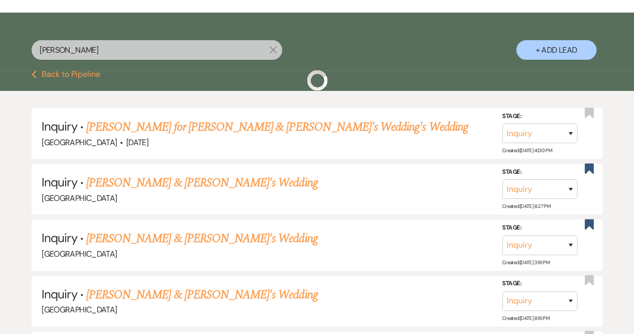
scroll to position [110, 0]
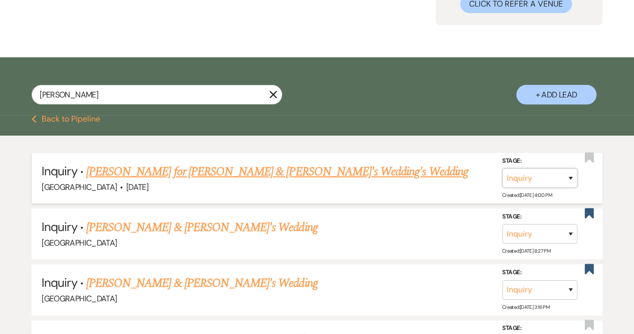
click at [546, 183] on select "Inquiry Follow Up Tour Requested Tour Confirmed Toured Proposal Sent Booked Lost" at bounding box center [540, 178] width 75 height 20
click at [503, 168] on select "Inquiry Follow Up Tour Requested Tour Confirmed Toured Proposal Sent Booked Lost" at bounding box center [540, 178] width 75 height 20
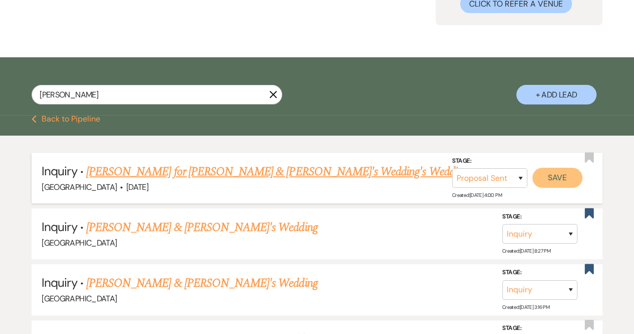
click at [556, 174] on button "Save" at bounding box center [558, 178] width 50 height 20
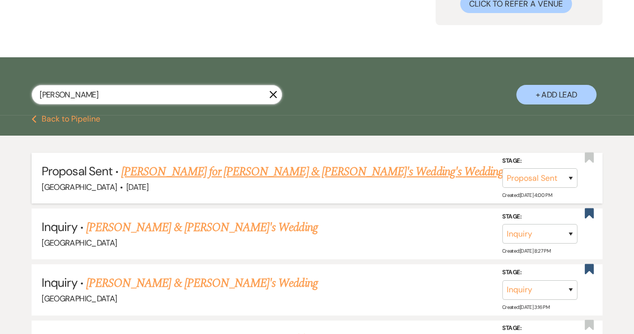
drag, startPoint x: 96, startPoint y: 93, endPoint x: 0, endPoint y: 88, distance: 96.4
click at [0, 88] on div "sam X + Add Lead" at bounding box center [317, 87] width 634 height 51
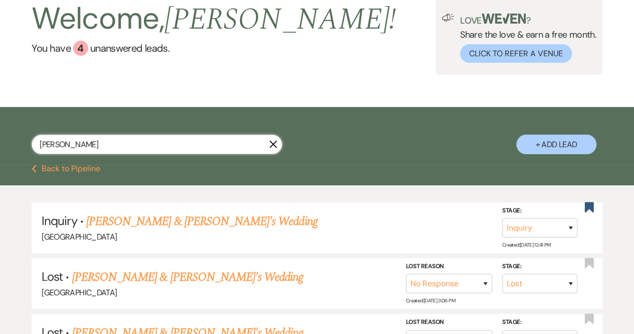
scroll to position [110, 0]
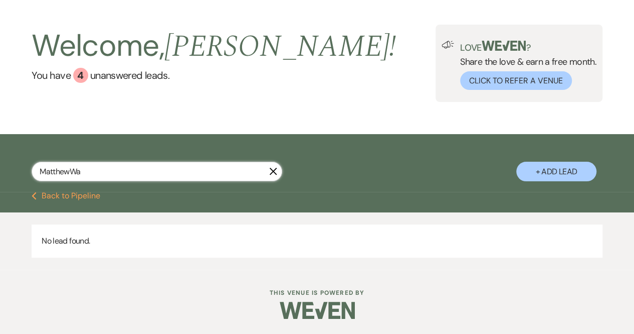
scroll to position [33, 0]
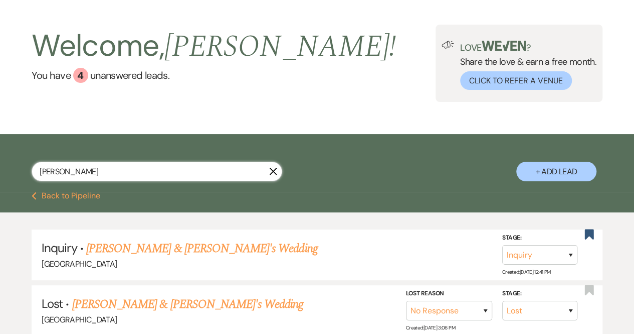
scroll to position [110, 0]
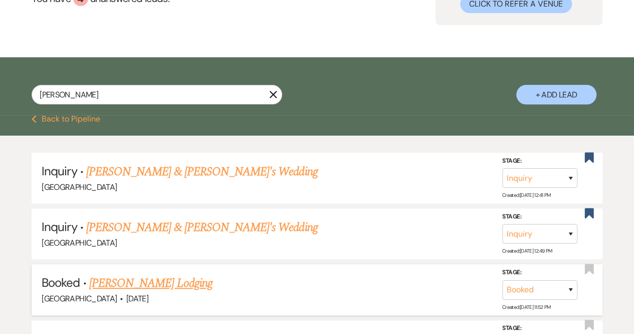
click at [169, 279] on link "Matt Watford's Lodging" at bounding box center [150, 283] width 123 height 18
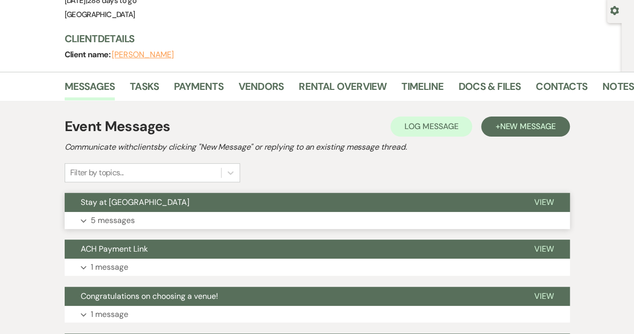
scroll to position [208, 0]
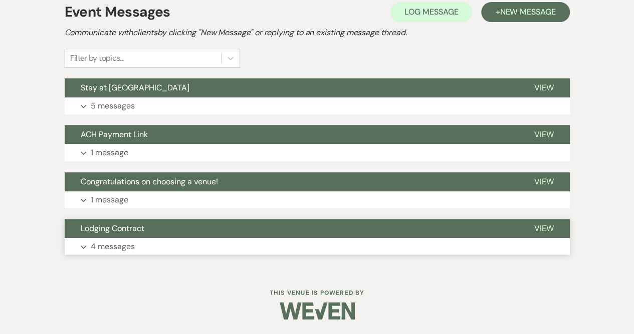
click at [126, 247] on p "4 messages" at bounding box center [113, 246] width 44 height 13
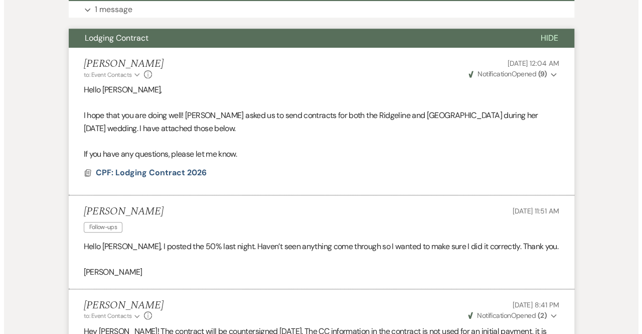
scroll to position [396, 0]
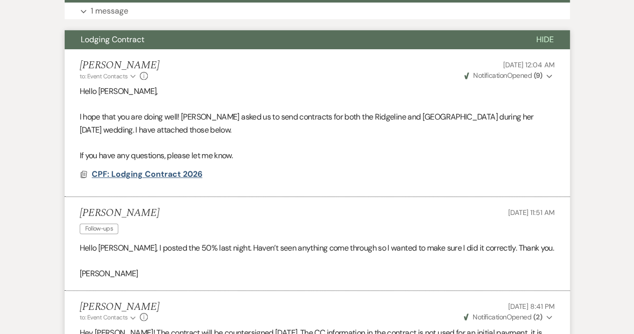
click at [126, 170] on span "CPF: Lodging Contract 2026" at bounding box center [147, 174] width 111 height 11
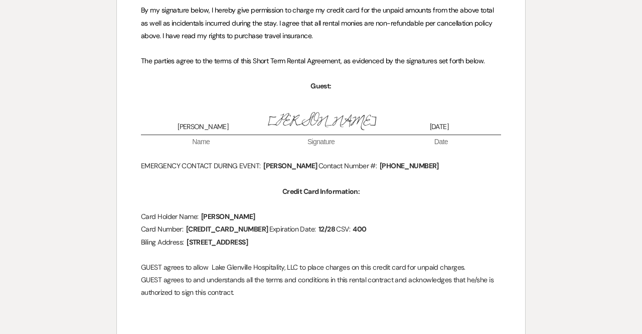
scroll to position [992, 0]
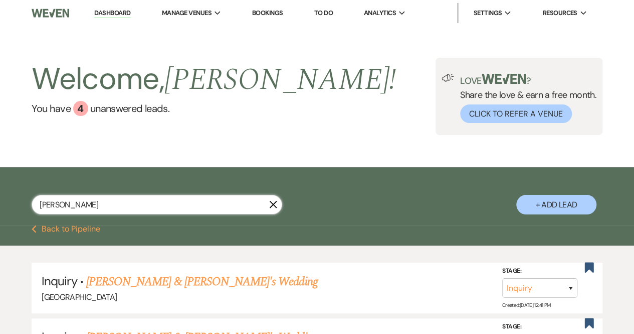
click at [104, 197] on input "Matthew Wat" at bounding box center [157, 205] width 251 height 20
drag, startPoint x: 146, startPoint y: 206, endPoint x: 45, endPoint y: 201, distance: 101.9
click at [45, 201] on input "Matthew Wat" at bounding box center [157, 205] width 251 height 20
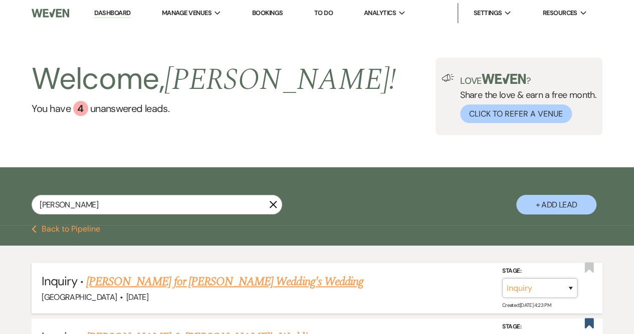
click at [541, 285] on select "Inquiry Follow Up Tour Requested Tour Confirmed Toured Proposal Sent Booked Lost" at bounding box center [540, 288] width 75 height 20
click at [503, 278] on select "Inquiry Follow Up Tour Requested Tour Confirmed Toured Proposal Sent Booked Lost" at bounding box center [540, 288] width 75 height 20
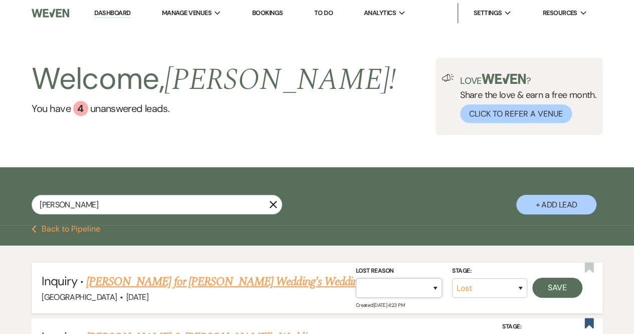
click at [419, 284] on select "Booked Elsewhere Budget Date Unavailable No Response Not a Good Match Capacity …" at bounding box center [399, 288] width 86 height 20
click at [356, 278] on select "Booked Elsewhere Budget Date Unavailable No Response Not a Good Match Capacity …" at bounding box center [399, 288] width 86 height 20
click at [561, 281] on button "Save" at bounding box center [558, 287] width 50 height 20
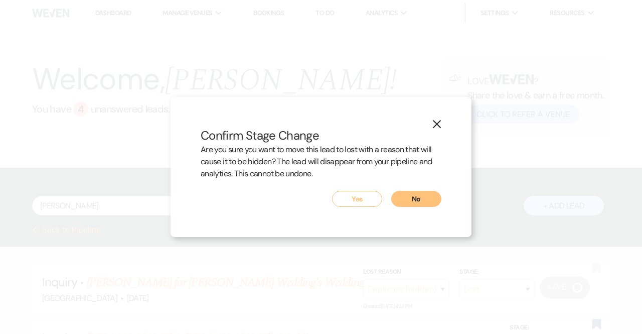
click at [352, 198] on button "Yes" at bounding box center [357, 199] width 50 height 16
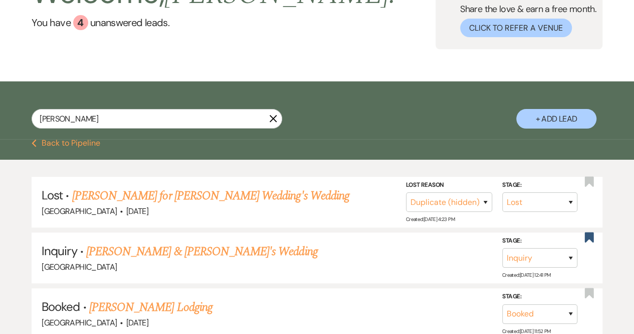
scroll to position [95, 0]
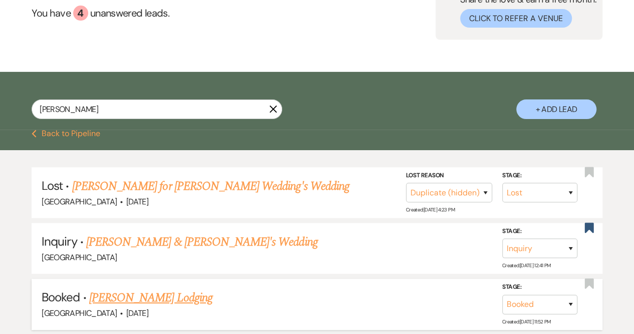
click at [164, 298] on link "Matt Watford's Lodging" at bounding box center [150, 297] width 123 height 18
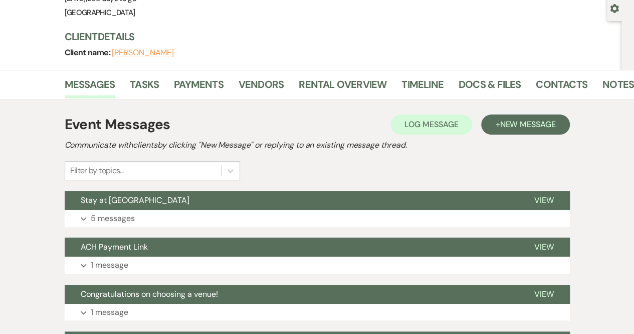
click at [164, 298] on button "Congratulations on choosing a venue!" at bounding box center [292, 293] width 454 height 19
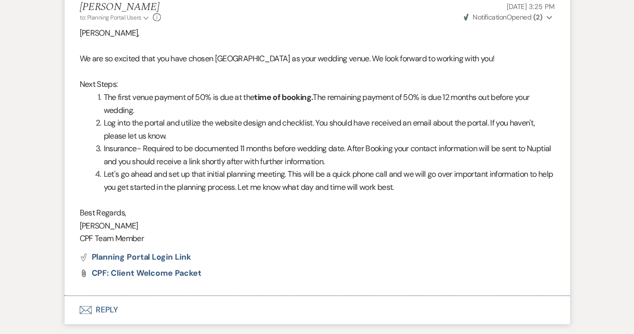
scroll to position [326, 0]
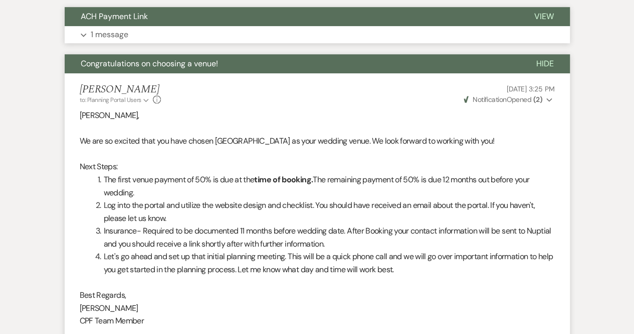
click at [116, 30] on p "1 message" at bounding box center [110, 34] width 38 height 13
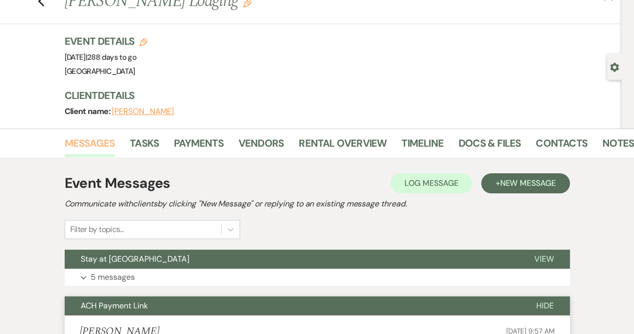
scroll to position [35, 0]
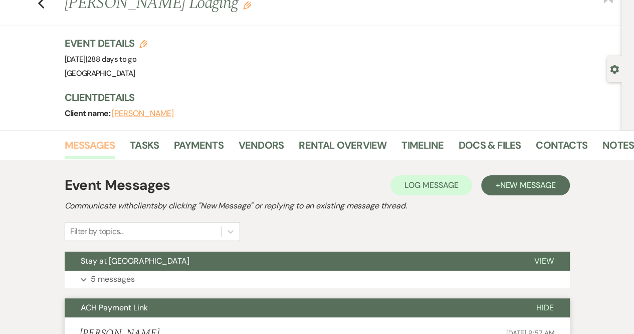
click at [87, 142] on link "Messages" at bounding box center [90, 148] width 51 height 22
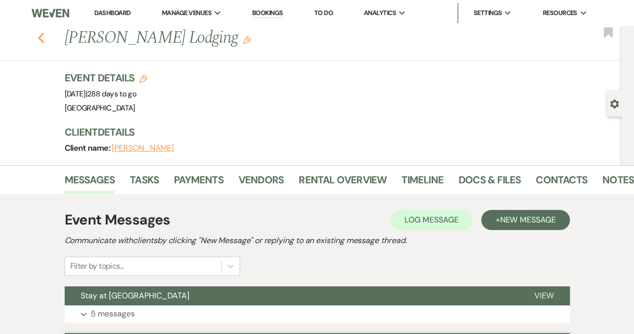
click at [42, 36] on icon "Previous" at bounding box center [42, 38] width 8 height 12
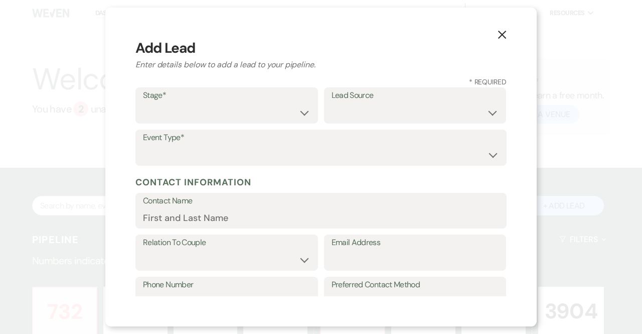
select select "541"
click at [192, 113] on select "Inquiry Follow Up Tour Requested Tour Confirmed Toured Proposal Sent Booked Lost" at bounding box center [227, 113] width 168 height 20
select select "1"
click at [143, 103] on select "Inquiry Follow Up Tour Requested Tour Confirmed Toured Proposal Sent Booked Lost" at bounding box center [227, 113] width 168 height 20
click at [335, 108] on select "Weven Venue Website Instagram Facebook Pinterest Google The Knot Wedding Wire H…" at bounding box center [416, 113] width 168 height 20
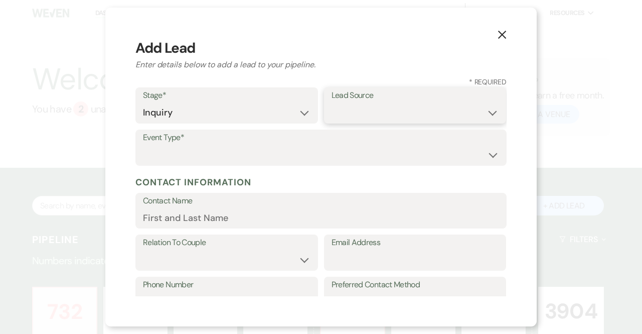
click at [335, 108] on select "Weven Venue Website Instagram Facebook Pinterest Google The Knot Wedding Wire H…" at bounding box center [416, 113] width 168 height 20
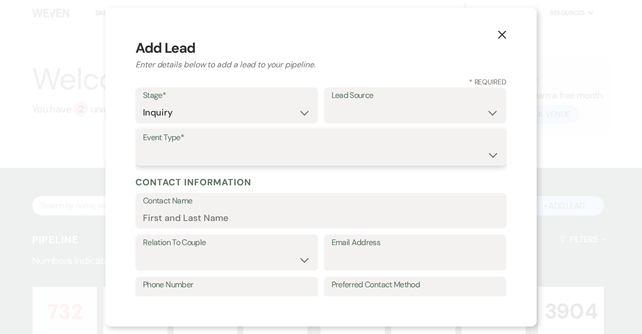
click at [181, 153] on select "Wedding Anniversary Party Baby Shower Bachelorette / Bachelor Party Birthday Pa…" at bounding box center [321, 155] width 356 height 20
select select "1"
click at [143, 145] on select "Wedding Anniversary Party Baby Shower Bachelorette / Bachelor Party Birthday Pa…" at bounding box center [321, 155] width 356 height 20
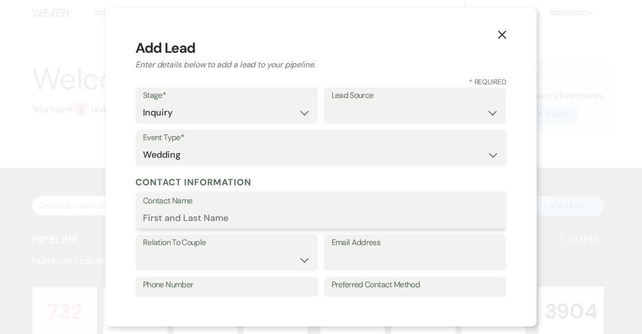
click at [174, 208] on input "Contact Name" at bounding box center [321, 218] width 356 height 20
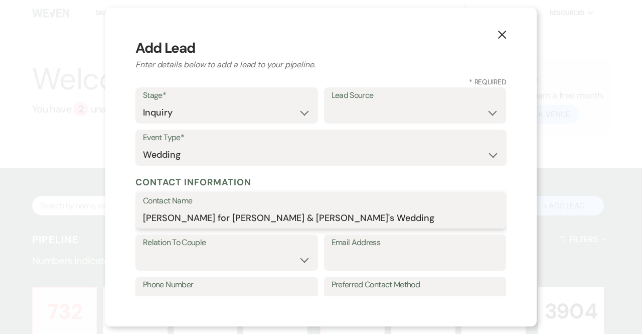
type input "[PERSON_NAME] for [PERSON_NAME] & [PERSON_NAME]'s Wedding"
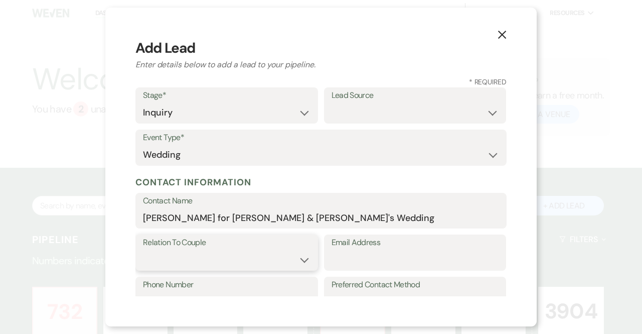
click at [243, 260] on select "Couple Planner Parent of Couple Family Member Friend Other" at bounding box center [227, 260] width 168 height 20
select select "3"
click at [143, 250] on select "Couple Planner Parent of Couple Family Member Friend Other" at bounding box center [227, 260] width 168 height 20
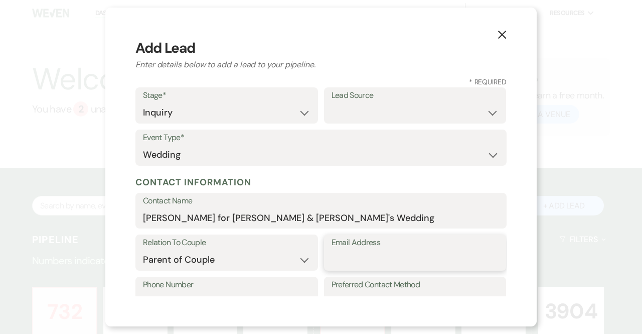
click at [344, 263] on input "Email Address" at bounding box center [416, 260] width 168 height 20
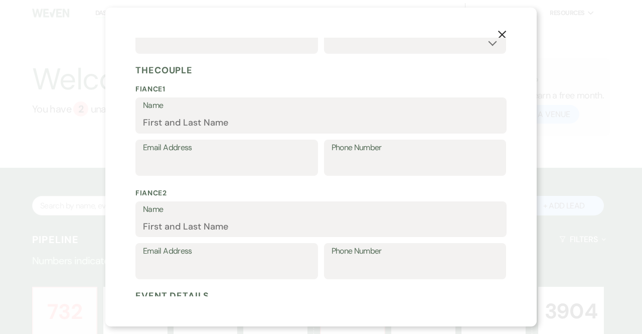
scroll to position [458, 0]
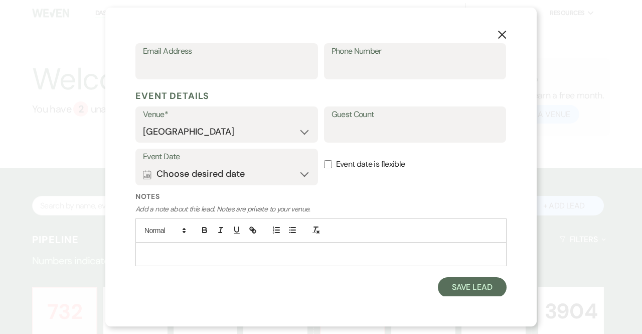
type input "[PERSON_NAME][EMAIL_ADDRESS][DOMAIN_NAME]"
click at [192, 173] on button "Calendar Choose desired date Expand" at bounding box center [227, 174] width 168 height 20
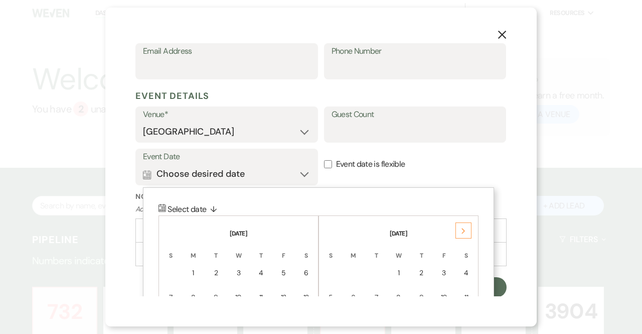
click at [463, 226] on div "Next" at bounding box center [463, 230] width 16 height 16
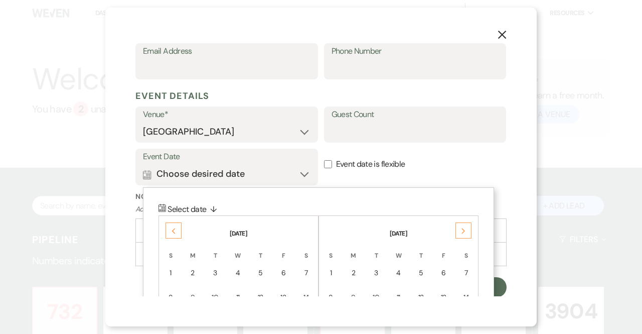
click at [463, 226] on div "Next" at bounding box center [463, 230] width 16 height 16
click at [170, 232] on div "Previous" at bounding box center [174, 230] width 16 height 16
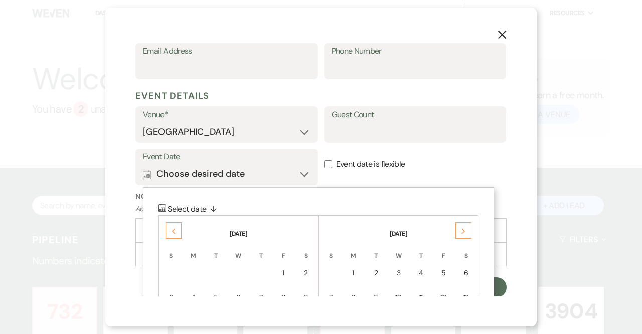
click at [170, 232] on div "Previous" at bounding box center [174, 230] width 16 height 16
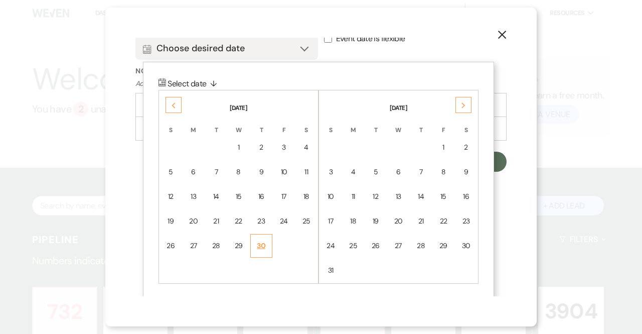
click at [265, 240] on div "30" at bounding box center [261, 245] width 9 height 11
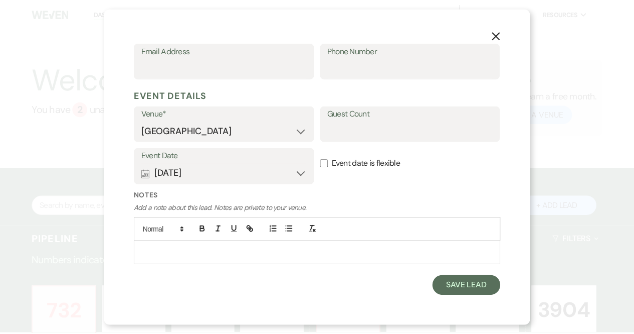
scroll to position [458, 0]
click at [468, 291] on button "Save Lead" at bounding box center [472, 287] width 69 height 20
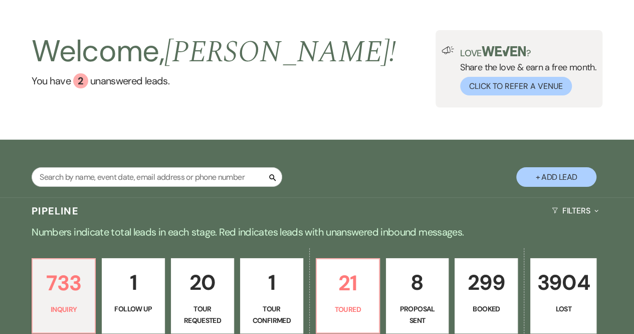
scroll to position [0, 0]
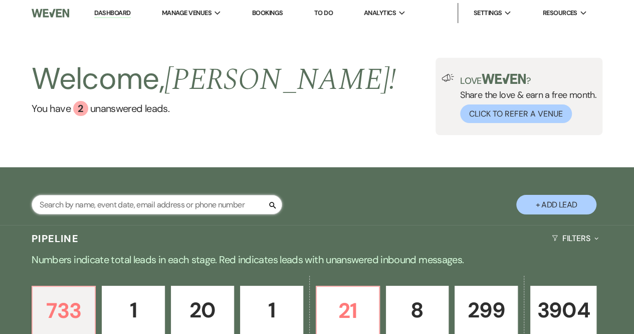
click at [142, 205] on input "text" at bounding box center [157, 205] width 251 height 20
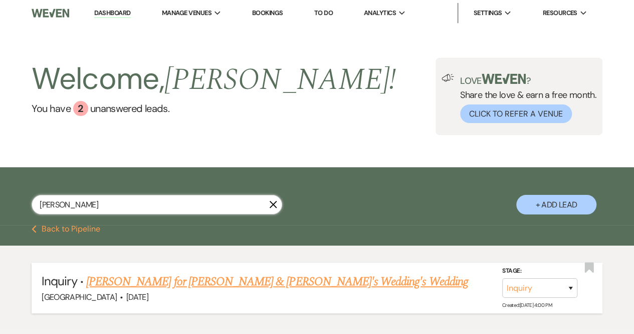
type input "[PERSON_NAME]"
click at [180, 283] on link "[PERSON_NAME] for [PERSON_NAME] & [PERSON_NAME]'s Wedding's Wedding" at bounding box center [277, 281] width 382 height 18
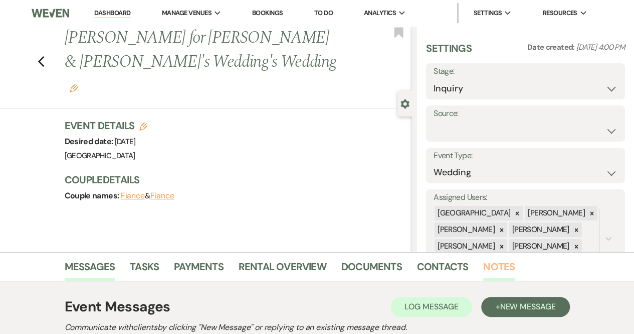
click at [506, 269] on link "Notes" at bounding box center [500, 269] width 32 height 22
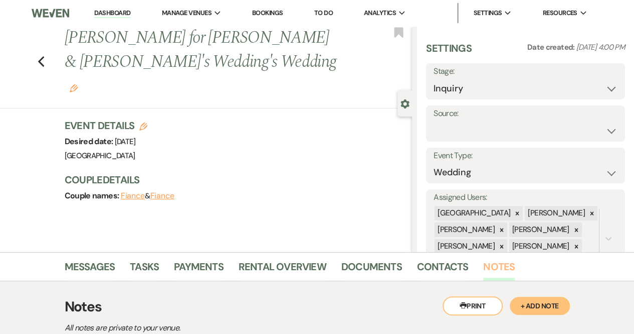
scroll to position [128, 0]
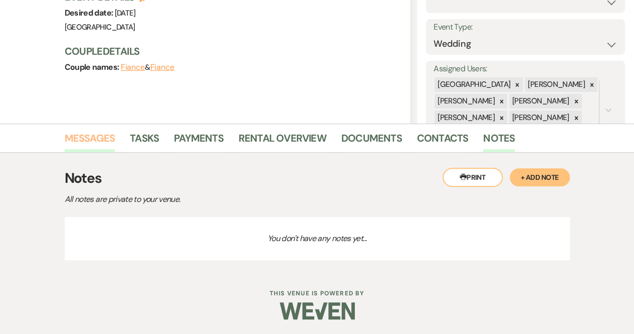
click at [94, 140] on link "Messages" at bounding box center [90, 141] width 51 height 22
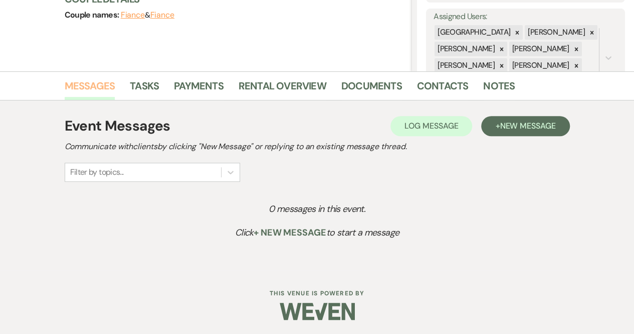
scroll to position [181, 0]
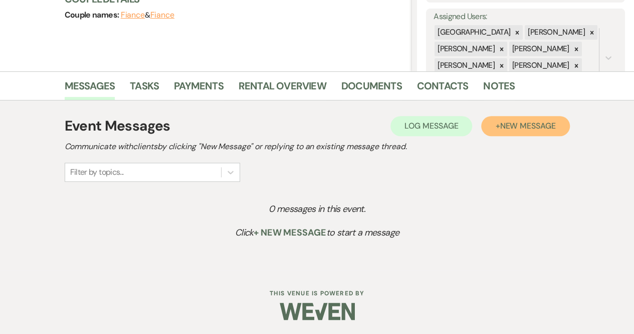
click at [532, 124] on span "New Message" at bounding box center [528, 125] width 56 height 11
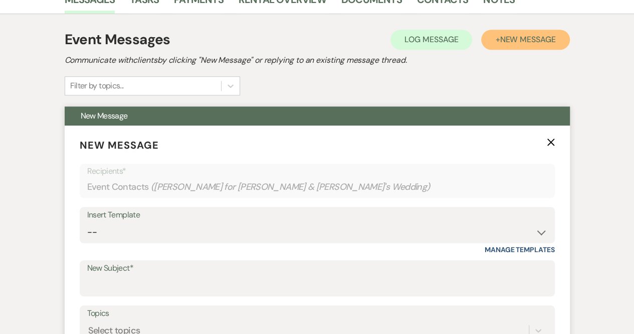
scroll to position [269, 0]
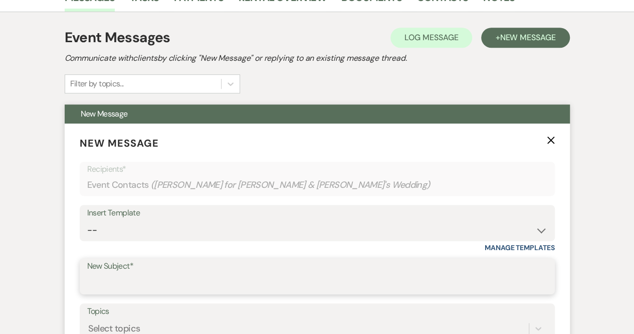
click at [123, 281] on input "New Subject*" at bounding box center [317, 283] width 460 height 20
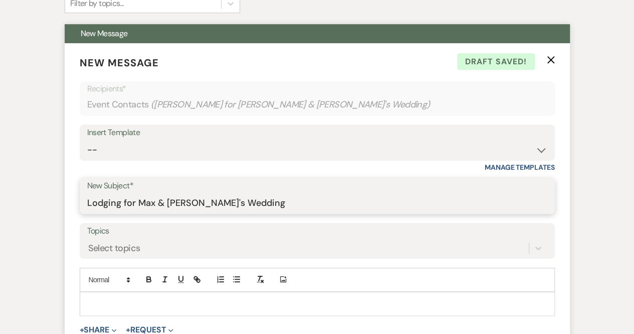
scroll to position [353, 0]
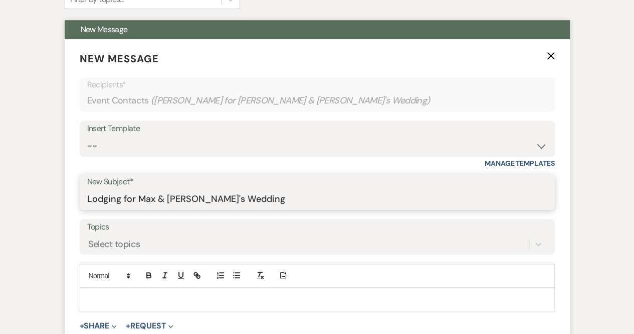
type input "Lodging for Max & [PERSON_NAME]'s Wedding"
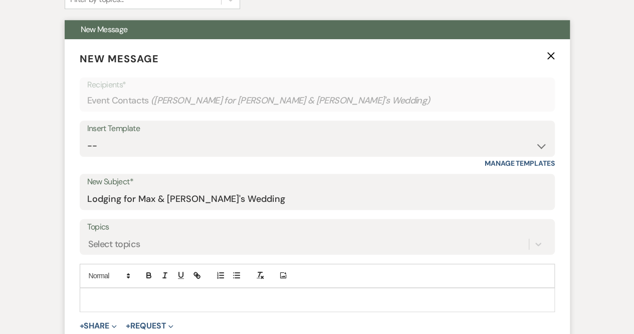
click at [109, 296] on p at bounding box center [317, 299] width 459 height 11
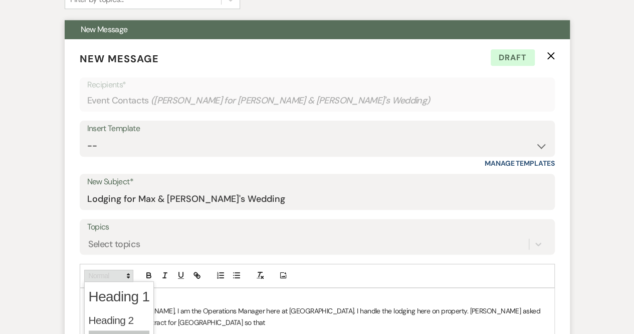
click at [116, 276] on span at bounding box center [108, 275] width 49 height 12
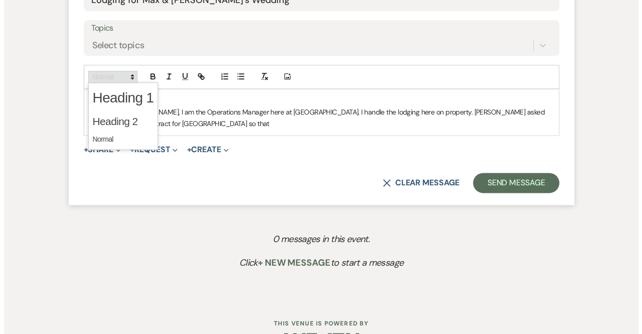
scroll to position [582, 0]
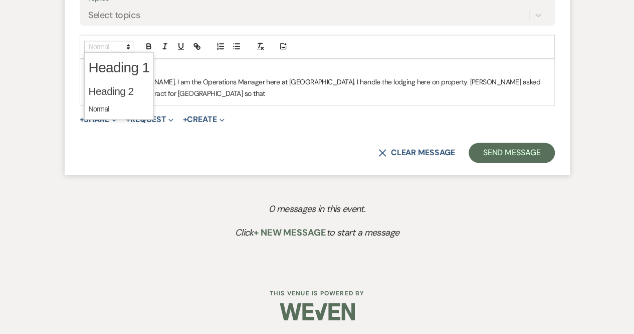
click at [187, 95] on p "My name is [PERSON_NAME], I am the Operations Manager here at [GEOGRAPHIC_DATA]…" at bounding box center [317, 87] width 459 height 23
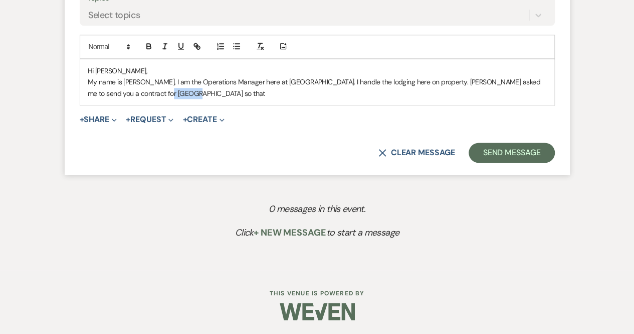
drag, startPoint x: 168, startPoint y: 94, endPoint x: 137, endPoint y: 93, distance: 30.1
click at [137, 93] on p "My name is [PERSON_NAME], I am the Operations Manager here at [GEOGRAPHIC_DATA]…" at bounding box center [317, 87] width 459 height 23
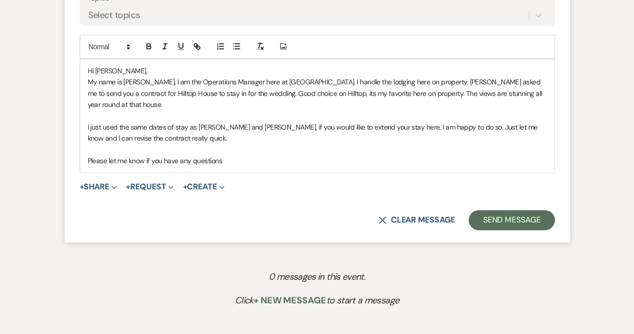
click at [137, 94] on p "My name is [PERSON_NAME], I am the Operations Manager here at [GEOGRAPHIC_DATA]…" at bounding box center [317, 93] width 459 height 34
click at [243, 155] on p "Please let me know if you have any questions" at bounding box center [317, 160] width 459 height 11
drag, startPoint x: 344, startPoint y: 92, endPoint x: 330, endPoint y: 93, distance: 14.1
click at [330, 93] on p "My name is [PERSON_NAME], I am the Operations Manager here at [GEOGRAPHIC_DATA]…" at bounding box center [317, 93] width 459 height 34
drag, startPoint x: 123, startPoint y: 104, endPoint x: 514, endPoint y: 93, distance: 390.9
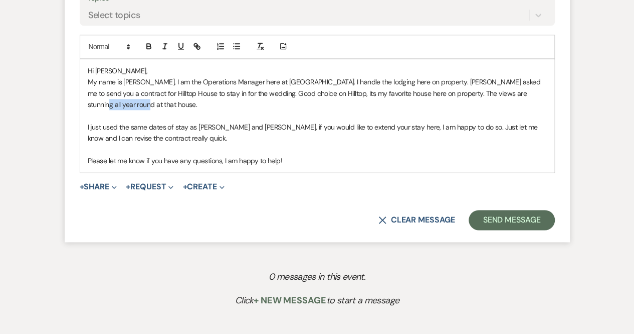
click at [514, 93] on p "My name is [PERSON_NAME], I am the Operations Manager here at [GEOGRAPHIC_DATA]…" at bounding box center [317, 93] width 459 height 34
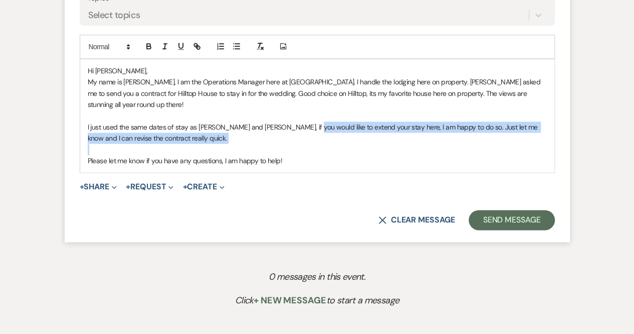
drag, startPoint x: 291, startPoint y: 135, endPoint x: 302, endPoint y: 118, distance: 19.9
click at [302, 118] on div "Hi [PERSON_NAME], My name is [PERSON_NAME], I am the Operations Manager here at…" at bounding box center [317, 115] width 474 height 113
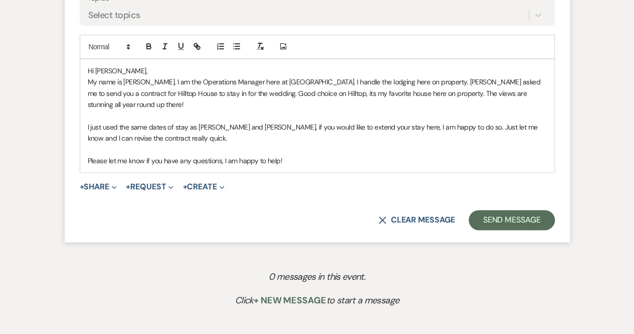
click at [289, 155] on p "Please let me know if you have any questions, I am happy to help!" at bounding box center [317, 160] width 459 height 11
click at [117, 181] on span "Expand" at bounding box center [113, 186] width 8 height 11
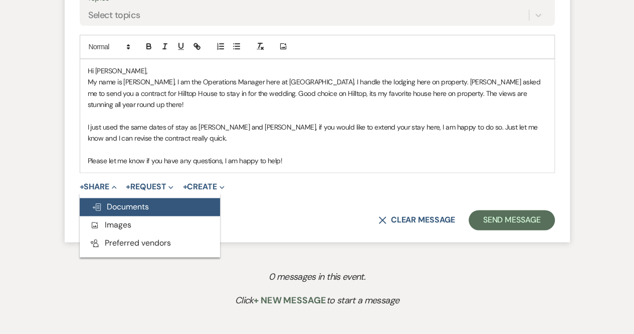
click at [116, 200] on button "Doc Upload Documents" at bounding box center [150, 207] width 140 height 18
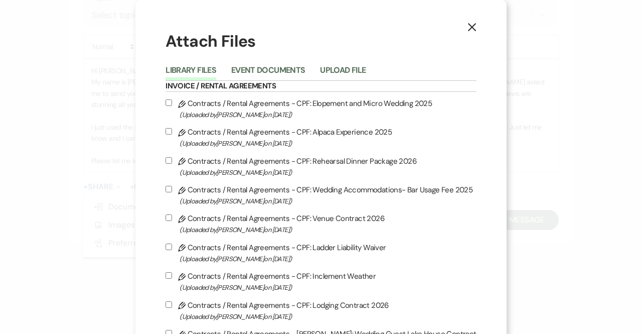
click at [170, 299] on label "Pencil Contracts / Rental Agreements - CPF: Lodging Contract 2026 (Uploaded by …" at bounding box center [321, 310] width 310 height 24
click at [170, 301] on input "Pencil Contracts / Rental Agreements - CPF: Lodging Contract 2026 (Uploaded by …" at bounding box center [169, 304] width 7 height 7
checkbox input "true"
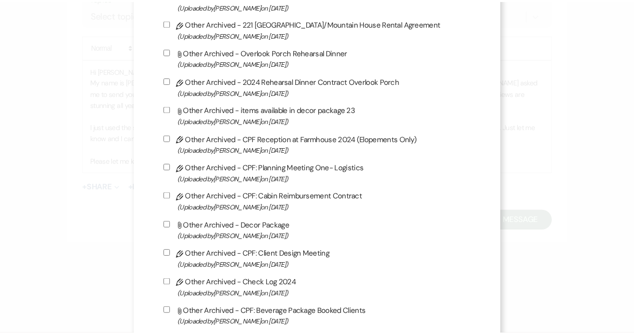
scroll to position [2764, 0]
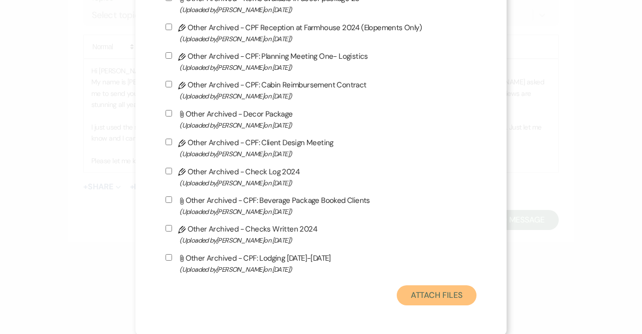
click at [425, 290] on button "Attach Files" at bounding box center [437, 295] width 80 height 20
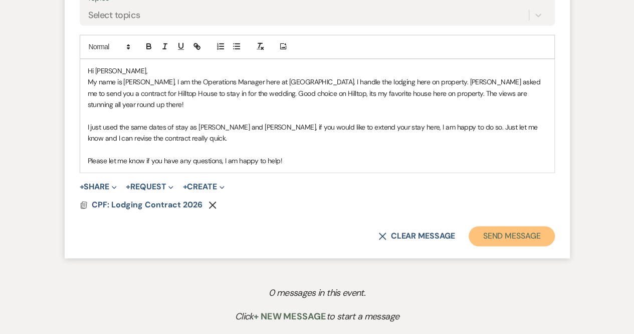
click at [508, 226] on button "Send Message" at bounding box center [512, 236] width 86 height 20
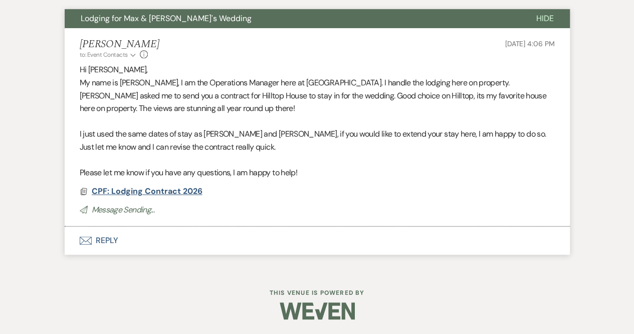
scroll to position [351, 0]
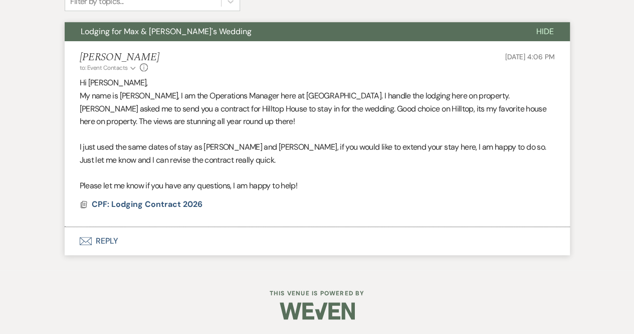
click at [106, 237] on button "Envelope Reply" at bounding box center [318, 241] width 506 height 28
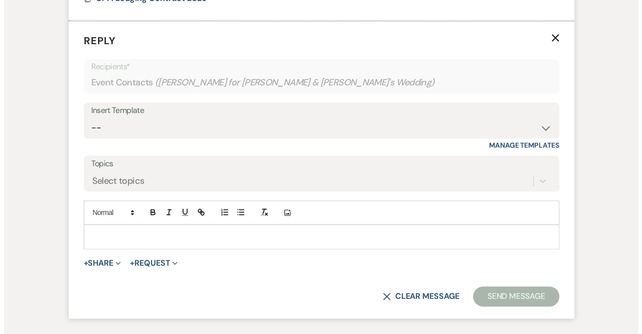
scroll to position [559, 0]
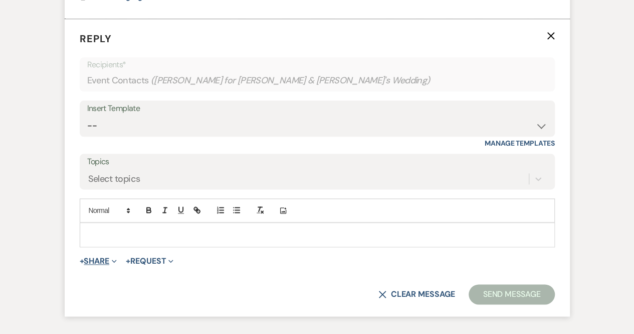
click at [115, 256] on span "Expand" at bounding box center [113, 260] width 8 height 11
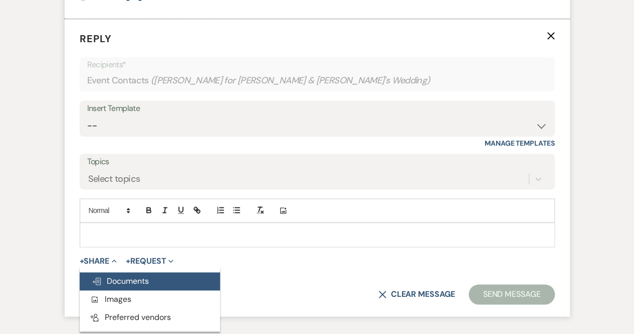
click at [119, 276] on span "Doc Upload Documents" at bounding box center [120, 280] width 57 height 11
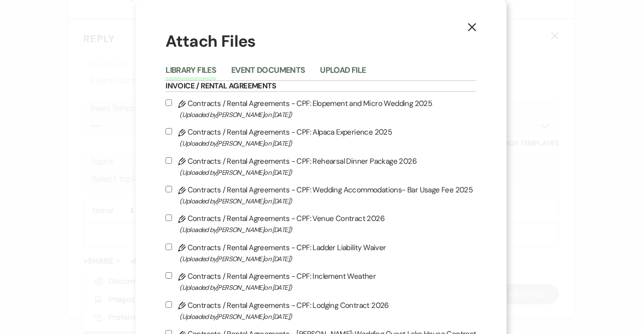
click at [172, 302] on input "Pencil Contracts / Rental Agreements - CPF: Lodging Contract 2026 (Uploaded by …" at bounding box center [169, 304] width 7 height 7
checkbox input "true"
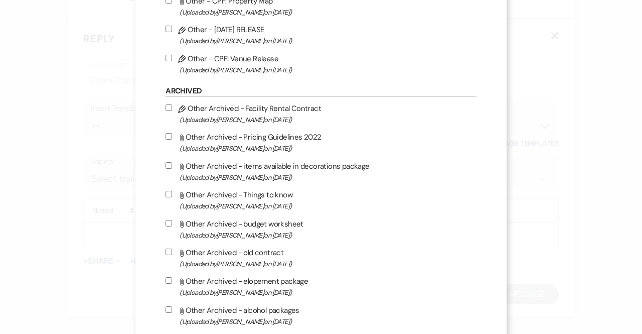
scroll to position [2764, 0]
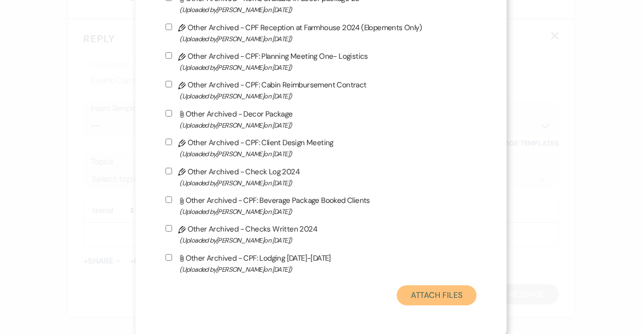
click at [441, 293] on button "Attach Files" at bounding box center [437, 295] width 80 height 20
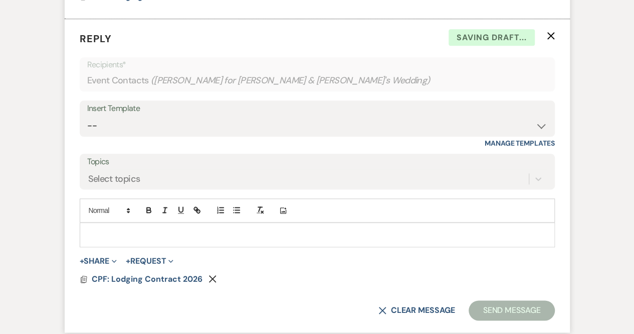
click at [122, 230] on p at bounding box center [317, 234] width 459 height 11
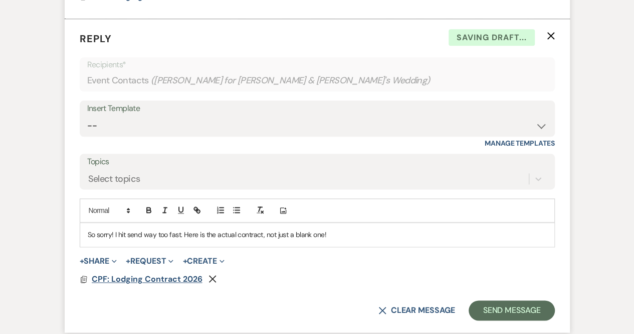
click at [147, 279] on span "CPF: Lodging Contract 2026" at bounding box center [147, 278] width 111 height 11
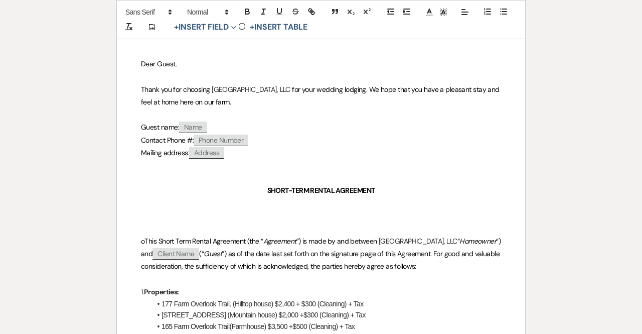
scroll to position [169, 0]
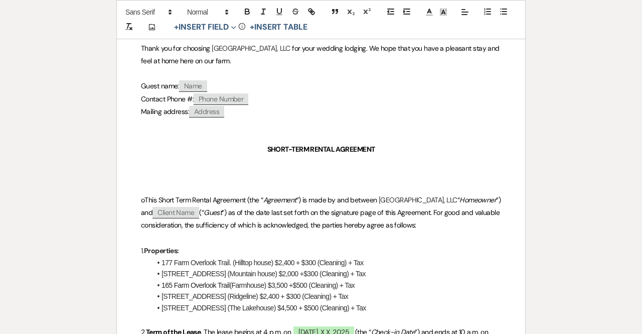
click at [199, 211] on span "Client Name" at bounding box center [175, 213] width 47 height 12
select select "client"
select select "custom_placeholder"
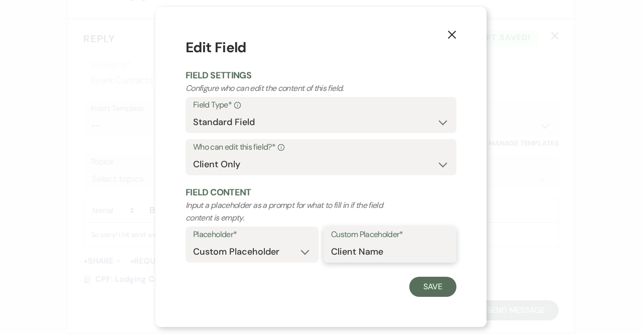
drag, startPoint x: 395, startPoint y: 250, endPoint x: 293, endPoint y: 239, distance: 102.4
click at [293, 239] on div "Placeholder* Custom Placeholder Date Time Name Location Venue Name Type Number …" at bounding box center [321, 247] width 271 height 42
type input "[PERSON_NAME]"
click at [439, 289] on button "Save" at bounding box center [432, 286] width 47 height 20
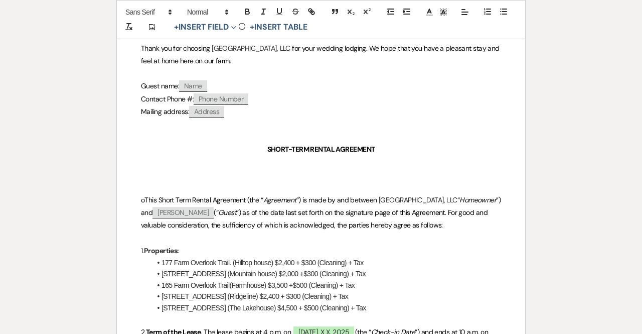
drag, startPoint x: 375, startPoint y: 304, endPoint x: 154, endPoint y: 267, distance: 223.8
click at [154, 267] on ul "177 Farm Overlook Trail. (Hilltop house) $2,400 + $300 (Cleaning) + Tax [STREET…" at bounding box center [326, 285] width 350 height 56
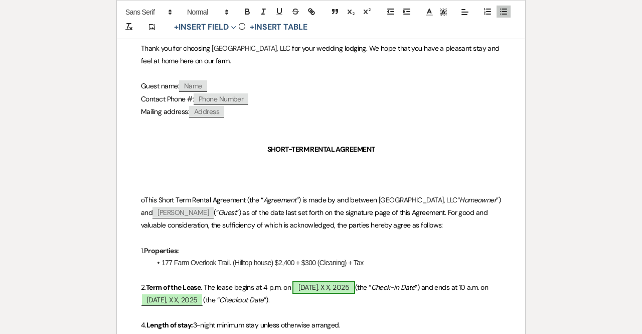
click at [323, 285] on span "[DATE], X X, 2025" at bounding box center [323, 286] width 62 height 13
select select "owner"
select select "custom_placeholder"
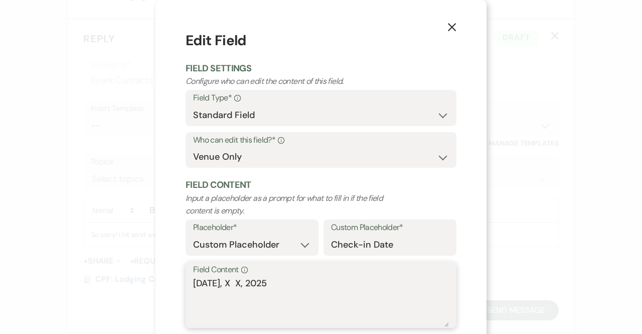
drag, startPoint x: 277, startPoint y: 281, endPoint x: 234, endPoint y: 281, distance: 43.1
click at [234, 281] on textarea "[DATE], X X, 2025" at bounding box center [321, 301] width 256 height 50
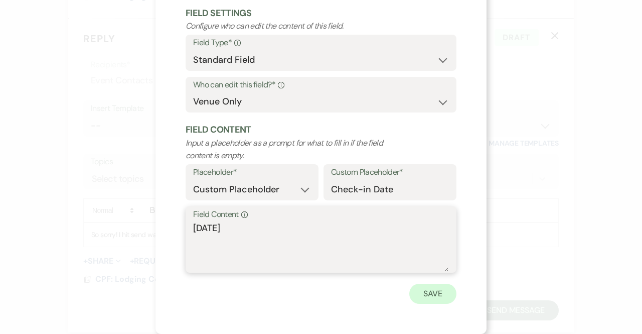
type textarea "[DATE]"
click at [428, 293] on button "Save" at bounding box center [432, 293] width 47 height 20
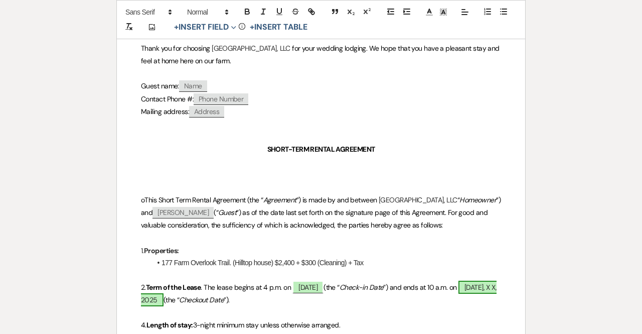
click at [203, 296] on span "[DATE], X X, 2025" at bounding box center [319, 293] width 356 height 26
select select "owner"
select select "custom_placeholder"
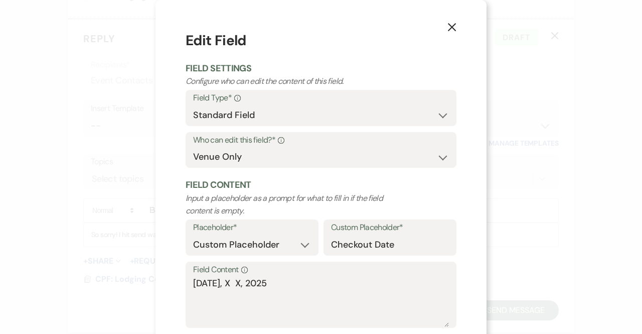
click at [282, 274] on label "Field Content Info" at bounding box center [321, 269] width 256 height 15
click at [282, 276] on textarea "[DATE], X X, 2025" at bounding box center [321, 301] width 256 height 50
drag, startPoint x: 290, startPoint y: 284, endPoint x: 226, endPoint y: 282, distance: 64.8
click at [226, 282] on textarea "[DATE], X X, 2025" at bounding box center [321, 301] width 256 height 50
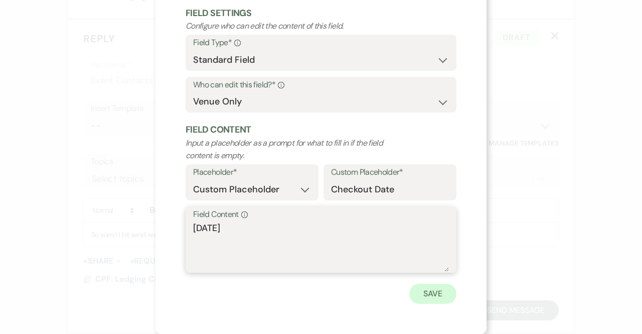
type textarea "[DATE]"
click at [438, 294] on button "Save" at bounding box center [432, 293] width 47 height 20
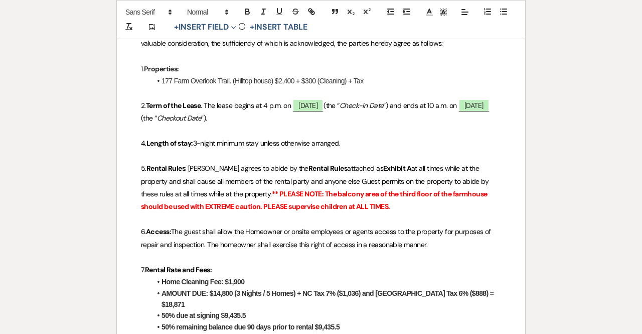
scroll to position [381, 0]
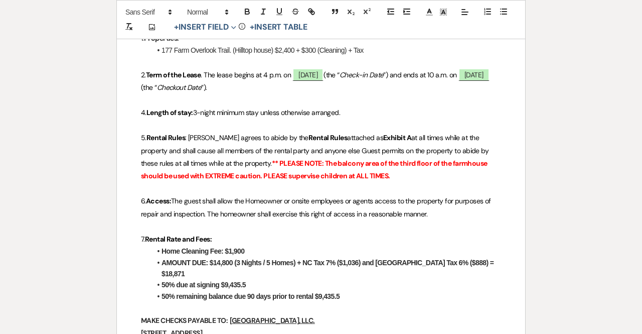
drag, startPoint x: 254, startPoint y: 248, endPoint x: 148, endPoint y: 253, distance: 106.0
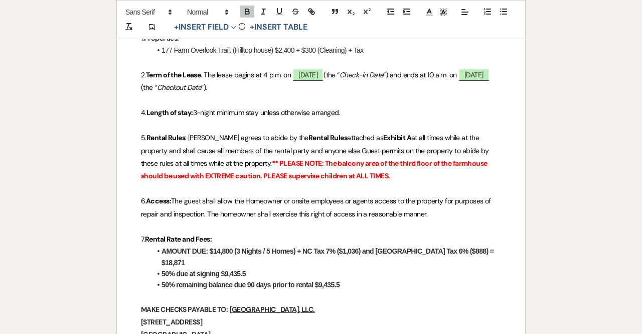
click at [231, 249] on strong "AMOUNT DUE: $14,800 (3 Nights / 5 Homes) + NC Tax 7% ($1,036) and [GEOGRAPHIC_D…" at bounding box center [329, 256] width 334 height 19
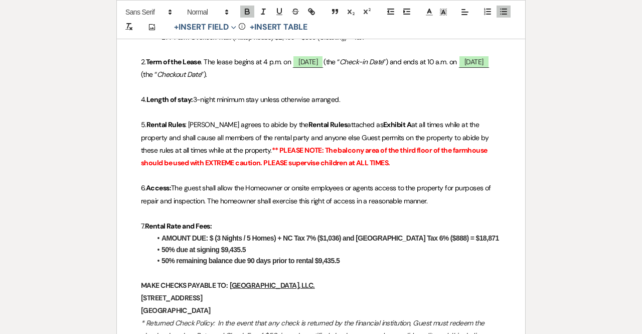
scroll to position [404, 0]
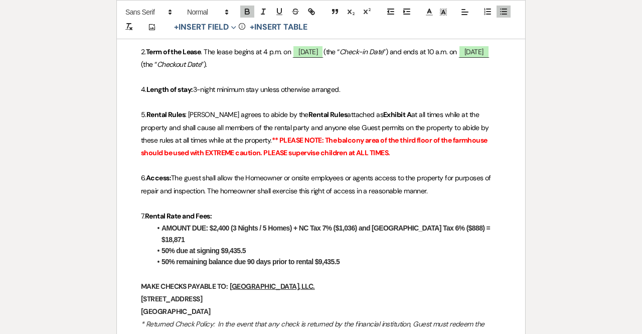
click at [265, 226] on strong "AMOUNT DUE: $2,400 (3 Nights / 5 Homes) + NC Tax 7% ($1,036) and [GEOGRAPHIC_DA…" at bounding box center [327, 233] width 330 height 19
click at [289, 227] on strong "AMOUNT DUE: $2,400 (3 Nights / 1 Homes) + NC Tax 7% ($1,036) and [GEOGRAPHIC_DA…" at bounding box center [327, 233] width 330 height 19
click at [295, 227] on strong "AMOUNT DUE: $2,400 (3 Nights / 1 Home) + NC Tax 7% ($1,036) and [GEOGRAPHIC_DAT…" at bounding box center [325, 233] width 327 height 19
click at [416, 224] on strong "AMOUNT DUE: $2,400 (3 Nights / 1 Home) + Cleaning Fee ($200) + NC Tax 7% ($1,03…" at bounding box center [330, 233] width 337 height 19
click at [177, 237] on strong "AMOUNT DUE: $2,400 (3 Nights / 1 Home) + Cleaning Fee ($200) + NC Tax 7% ($) an…" at bounding box center [328, 233] width 333 height 19
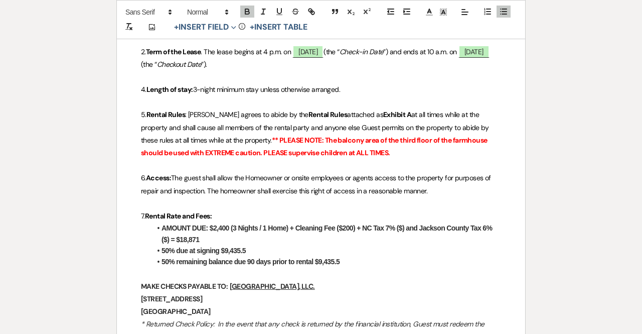
click at [344, 222] on li "AMOUNT DUE: $2,400 (3 Nights / 1 Home) + Cleaning Fee ($200) + NC Tax 7% ($) an…" at bounding box center [326, 233] width 350 height 23
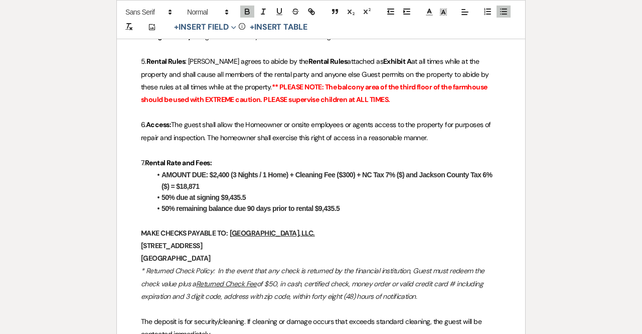
scroll to position [457, 0]
click at [401, 171] on strong "AMOUNT DUE: $2,400 (3 Nights / 1 Home) + Cleaning Fee ($300) + NC Tax 7% ($) an…" at bounding box center [328, 180] width 333 height 19
click at [177, 184] on strong "AMOUNT DUE: $2,400 (3 Nights / 1 Home) + Cleaning Fee ($300) + NC Tax 7% ($189)…" at bounding box center [328, 180] width 332 height 19
click at [225, 183] on li "AMOUNT DUE: $2,400 (3 Nights / 1 Home) + Cleaning Fee ($300) + NC Tax 7% ($189)…" at bounding box center [326, 180] width 350 height 23
click at [247, 195] on li "50% due at signing $9,435.5" at bounding box center [326, 197] width 350 height 11
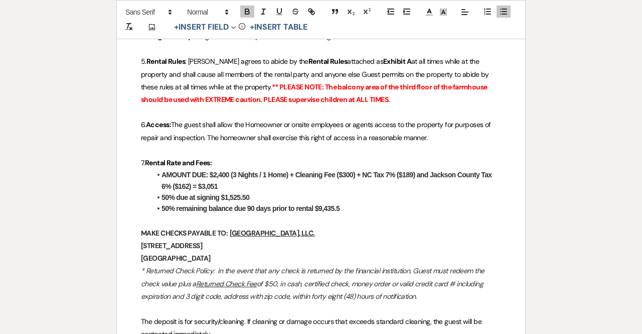
click at [342, 207] on li "50% remaining balance due 90 days prior to rental $9,435.5" at bounding box center [326, 208] width 350 height 11
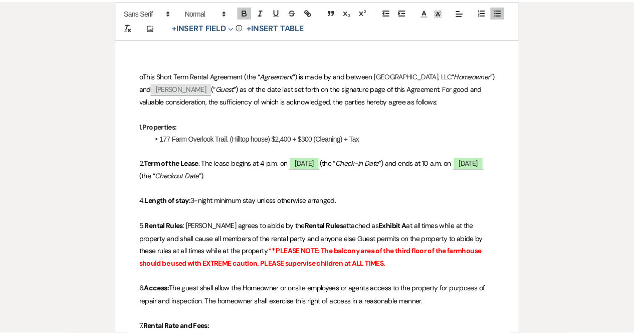
scroll to position [0, 0]
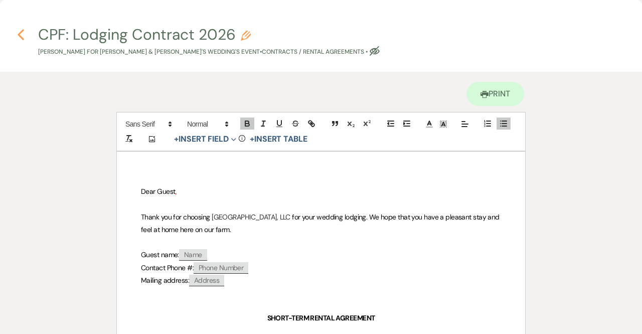
click at [17, 36] on icon "Previous" at bounding box center [21, 35] width 8 height 12
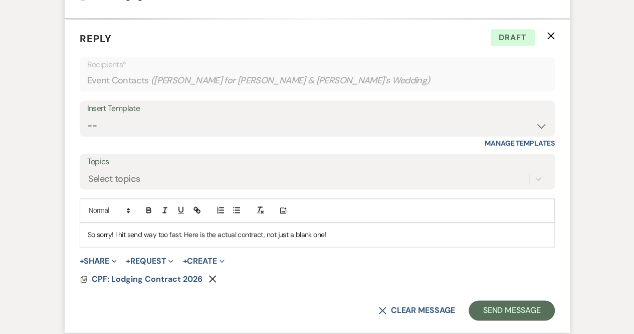
click at [343, 234] on p "So sorry! I hit send way too fast. Here is the actual contract, not just a blan…" at bounding box center [317, 234] width 459 height 11
click at [497, 308] on button "Send Message" at bounding box center [512, 310] width 86 height 20
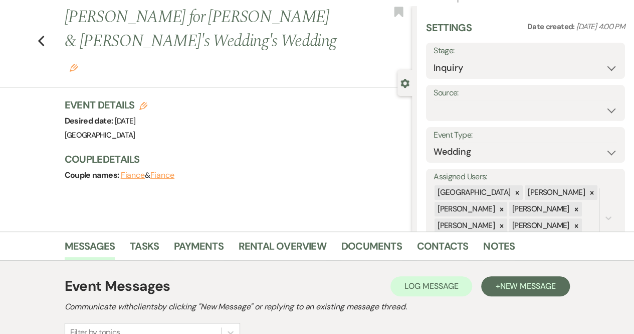
scroll to position [20, 0]
click at [44, 36] on use "button" at bounding box center [41, 41] width 7 height 11
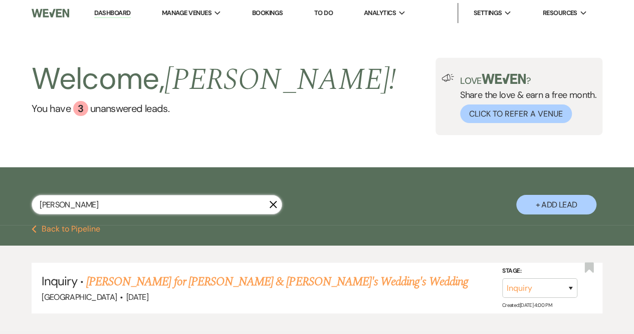
drag, startPoint x: 110, startPoint y: 205, endPoint x: 44, endPoint y: 204, distance: 66.7
click at [44, 204] on input "[PERSON_NAME]" at bounding box center [157, 205] width 251 height 20
click at [63, 205] on input "[PERSON_NAME]" at bounding box center [157, 205] width 251 height 20
type input "sami"
select select "8"
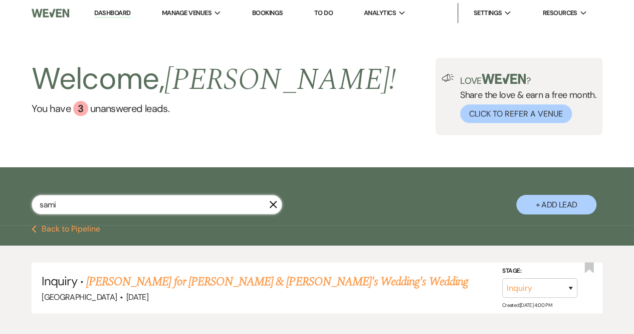
select select "10"
select select "8"
select select "5"
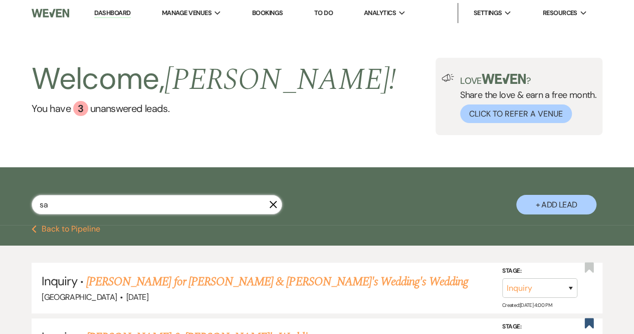
type input "s"
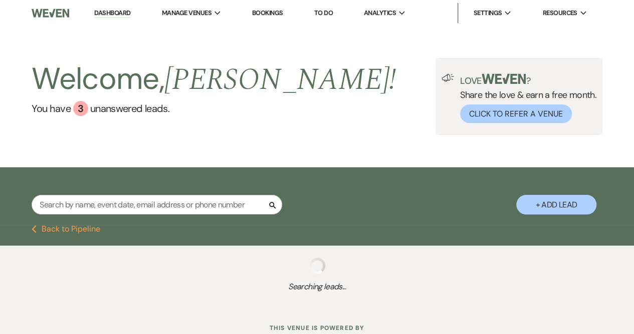
click at [554, 202] on button "+ Add Lead" at bounding box center [557, 205] width 80 height 20
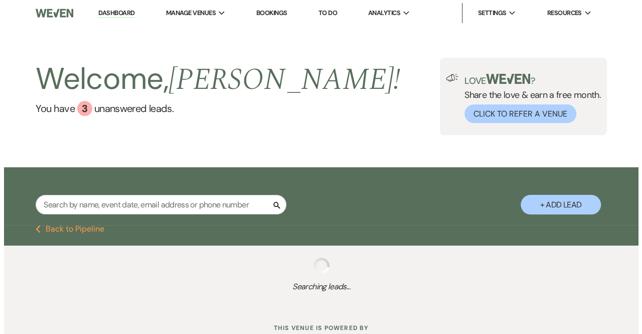
select select "541"
